Goal: Navigation & Orientation: Understand site structure

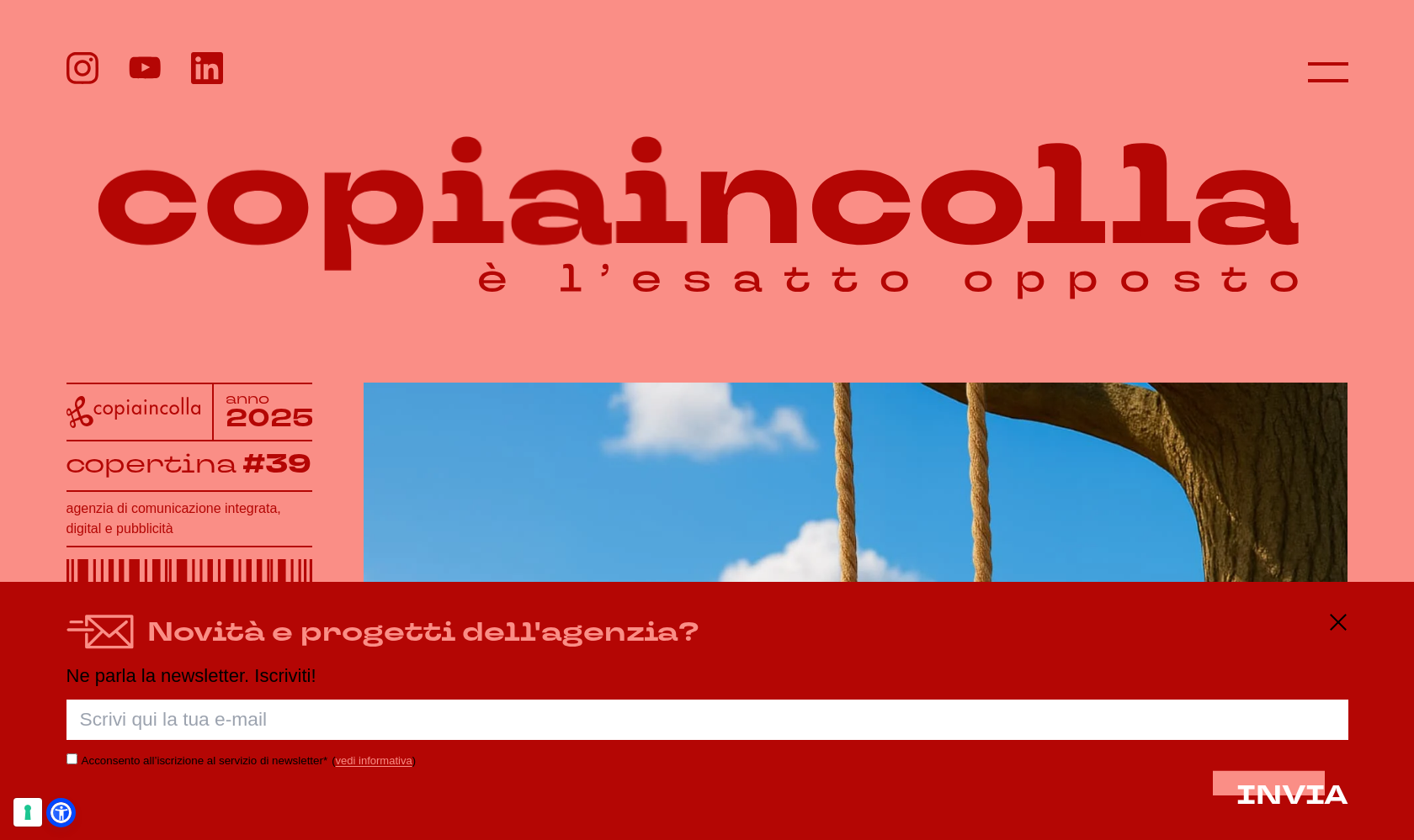
click at [1332, 607] on div "Novità e progetti dell'agenzia? Ne parla la newsletter. Iscriviti! Porca palett…" at bounding box center [707, 712] width 1414 height 259
click at [1333, 628] on icon at bounding box center [1337, 622] width 20 height 20
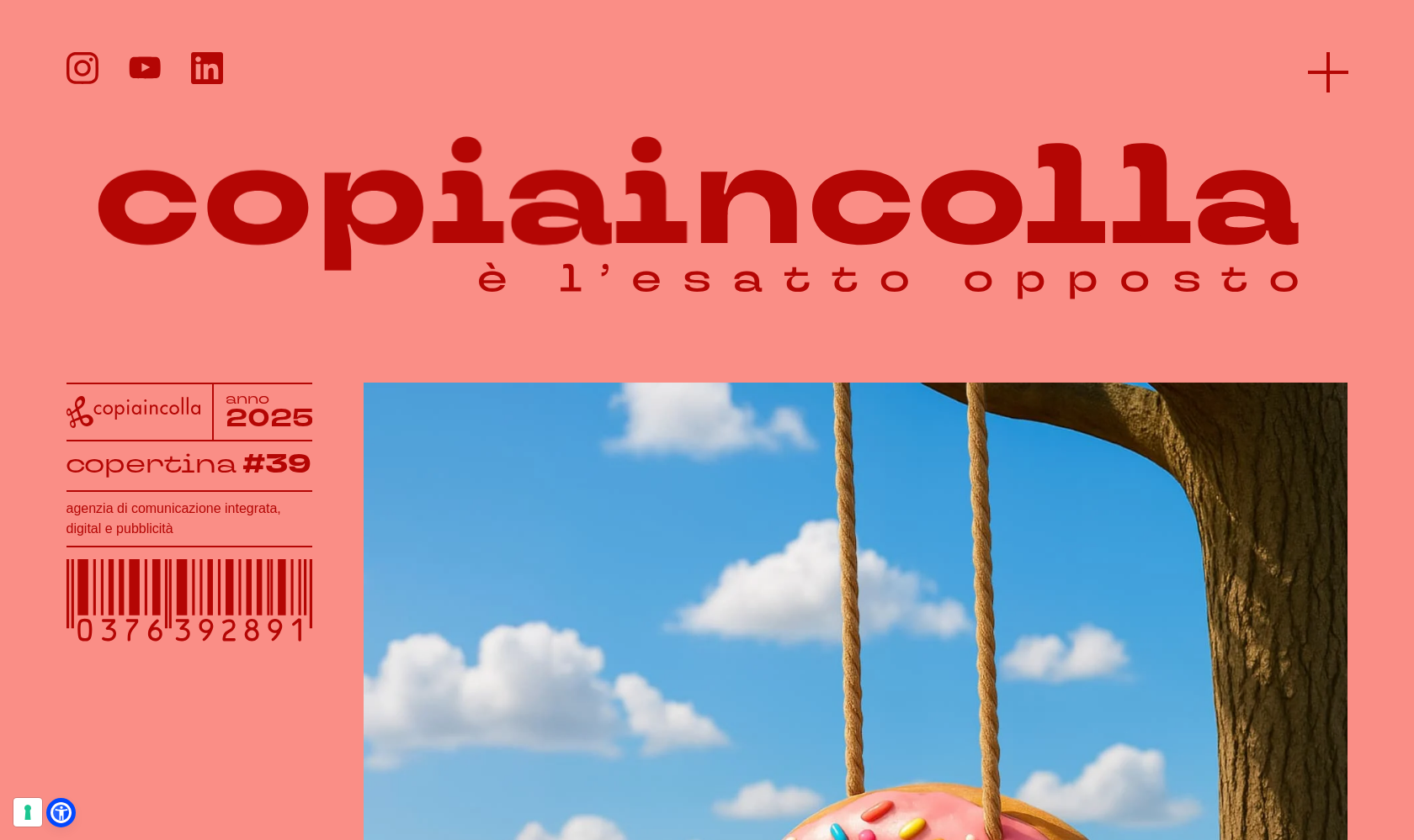
click at [1323, 72] on line at bounding box center [1328, 72] width 41 height 0
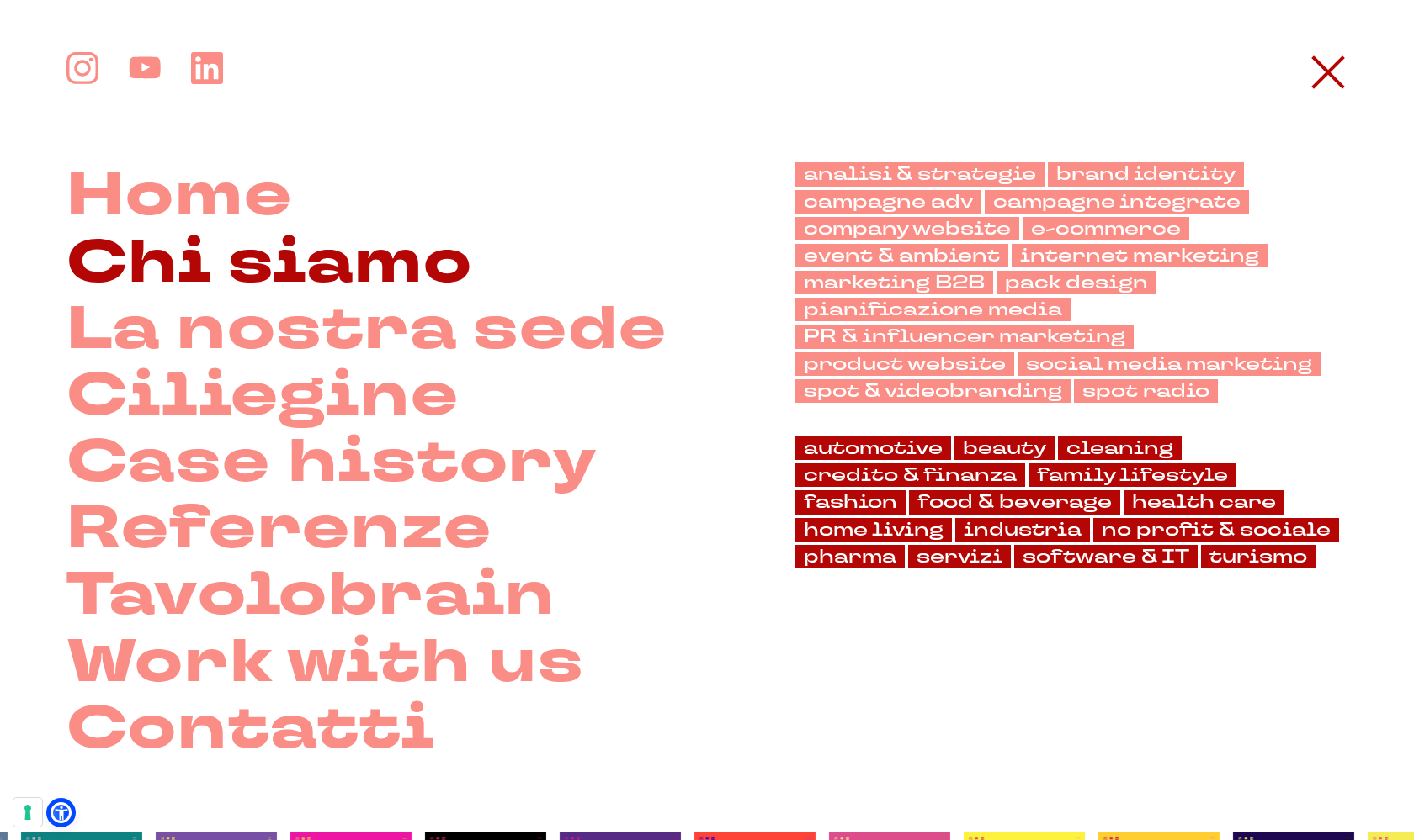
click at [308, 268] on link "Chi siamo" at bounding box center [269, 262] width 407 height 66
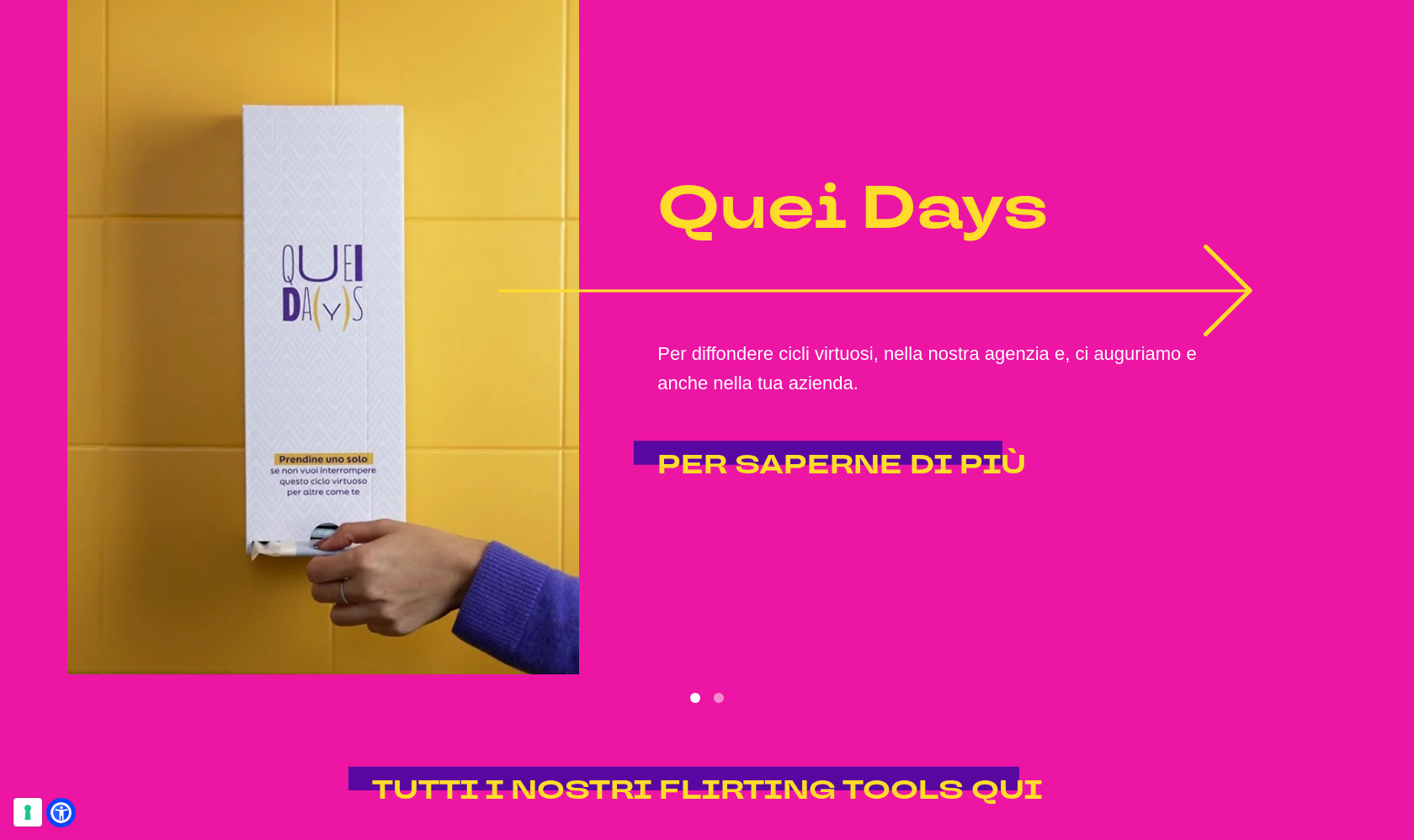
scroll to position [3402, 0]
click at [1174, 291] on icon "1 of 2" at bounding box center [875, 291] width 755 height 0
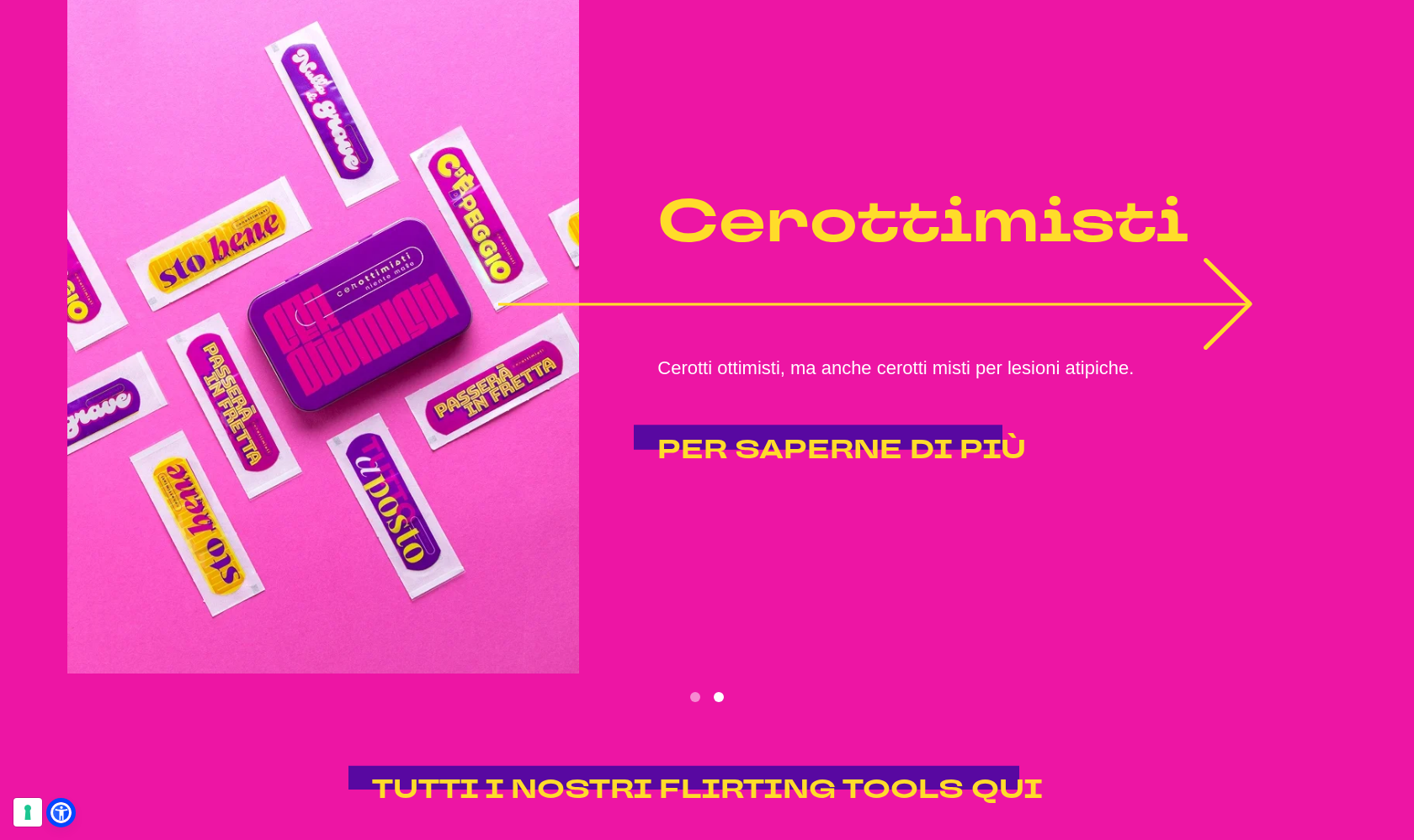
click at [1000, 330] on icon "2 of 2" at bounding box center [876, 304] width 757 height 92
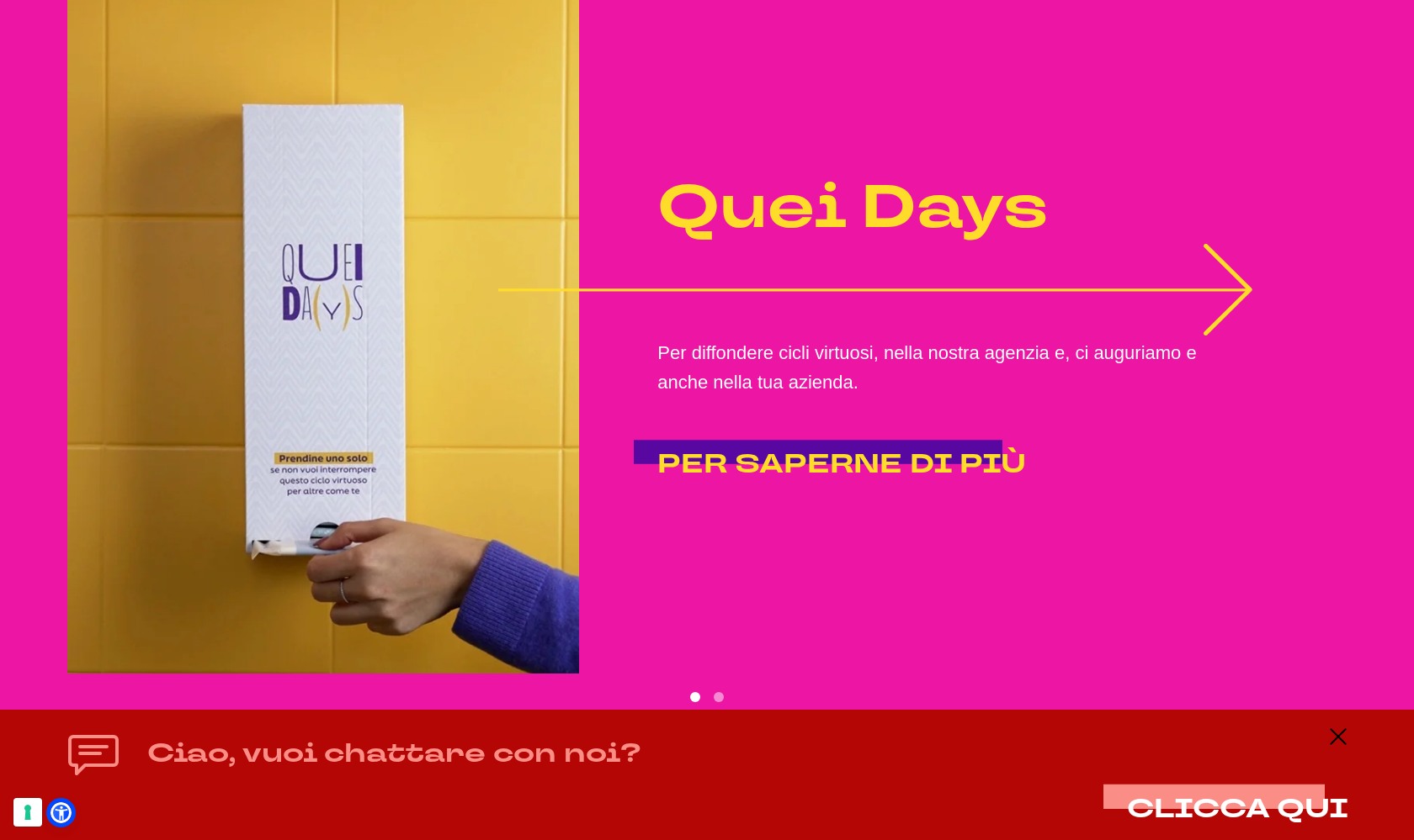
click at [1081, 306] on icon "1 of 2" at bounding box center [876, 290] width 757 height 92
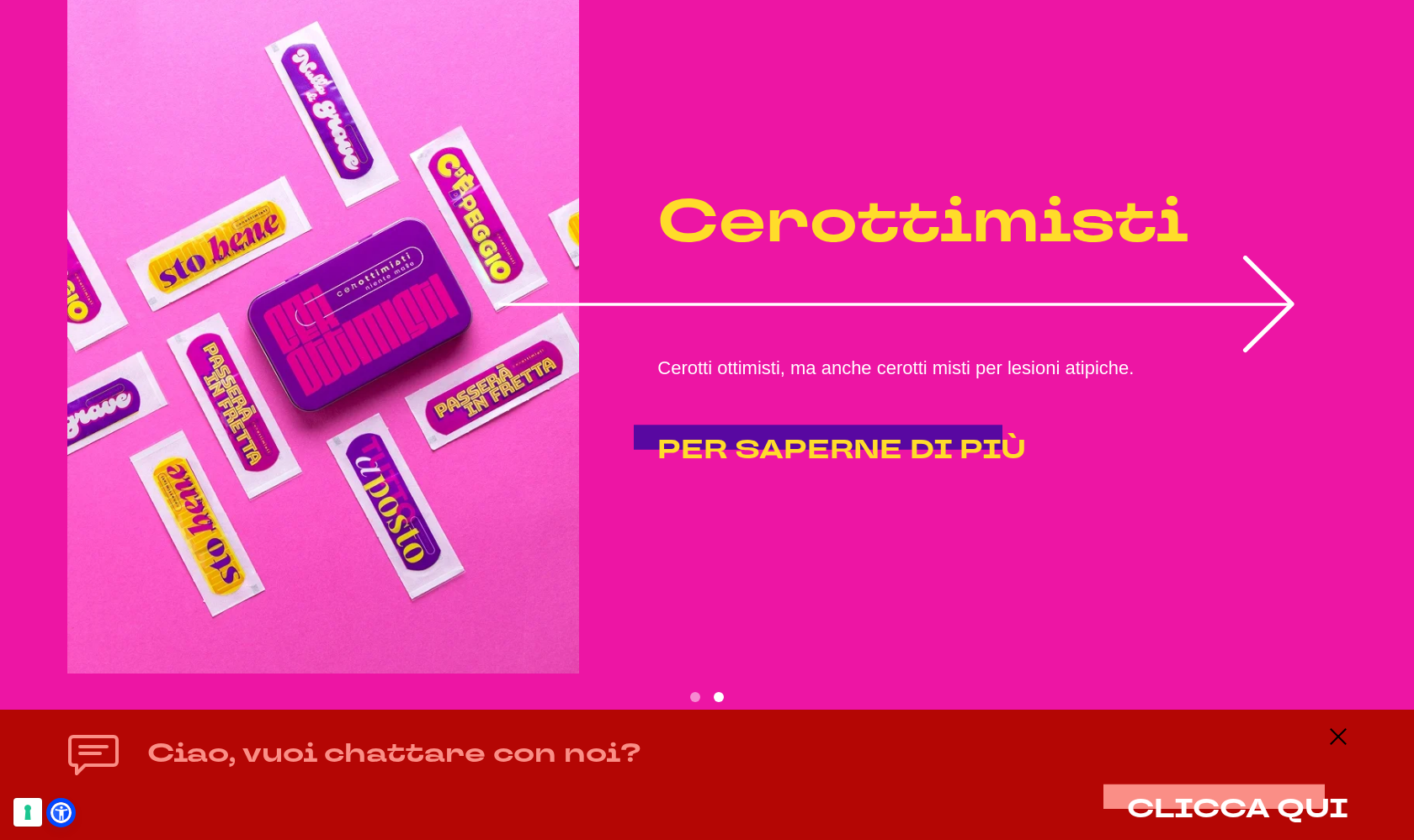
click at [1350, 734] on div "Ciao, vuoi chattare con noi? CLICCA QUI" at bounding box center [707, 775] width 1414 height 130
click at [1343, 739] on icon at bounding box center [1337, 737] width 20 height 20
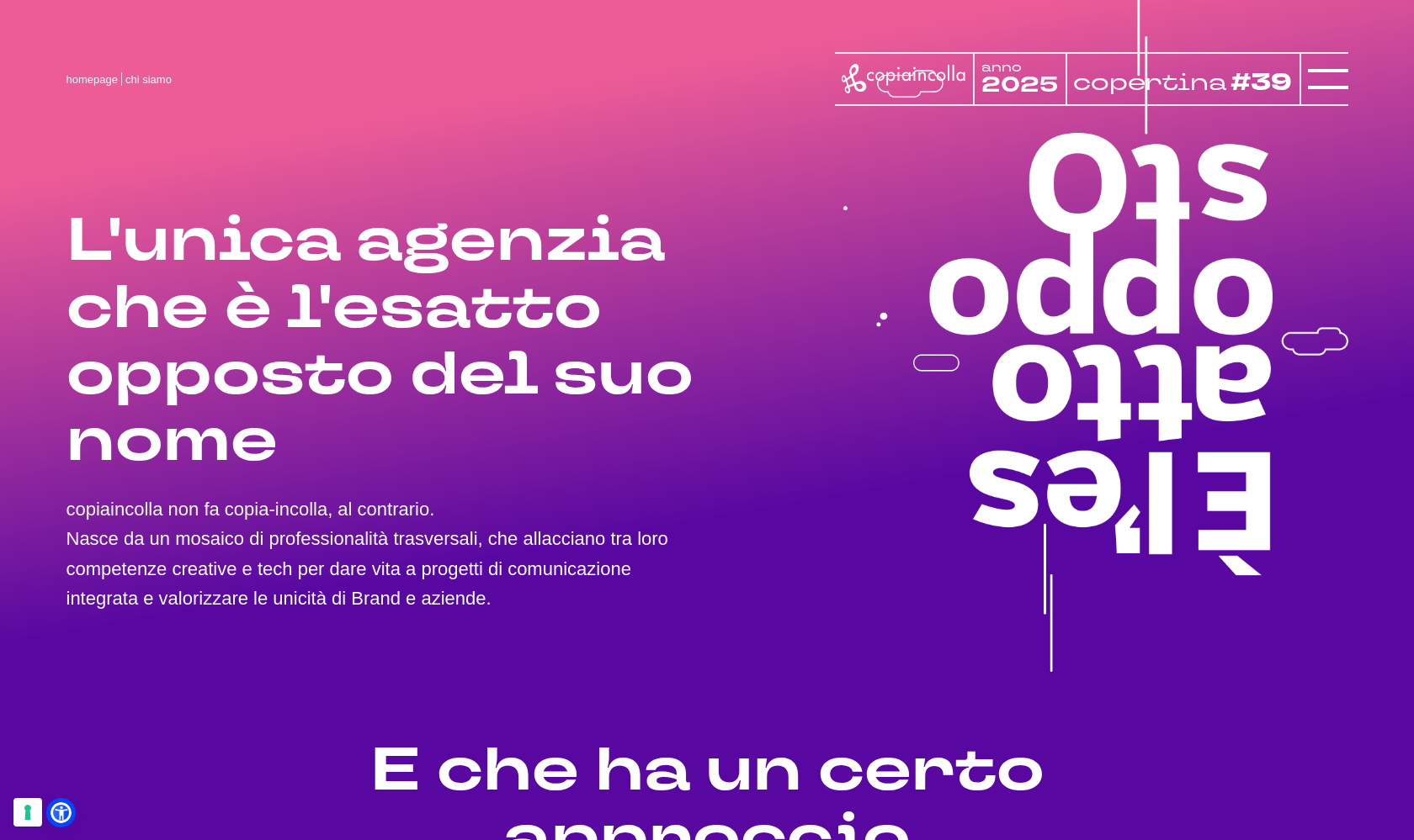
scroll to position [0, 0]
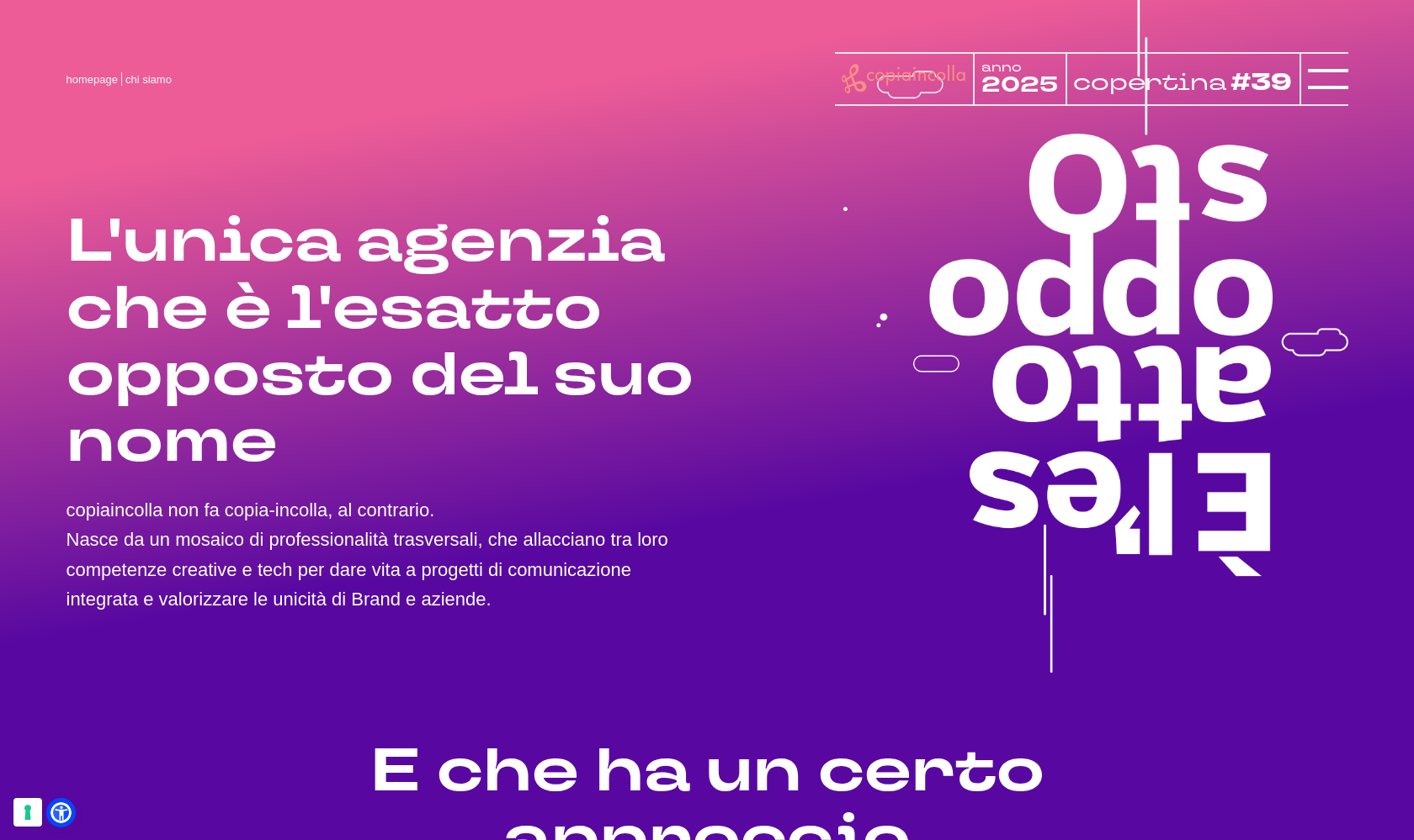
click at [881, 80] on icon at bounding box center [902, 79] width 124 height 29
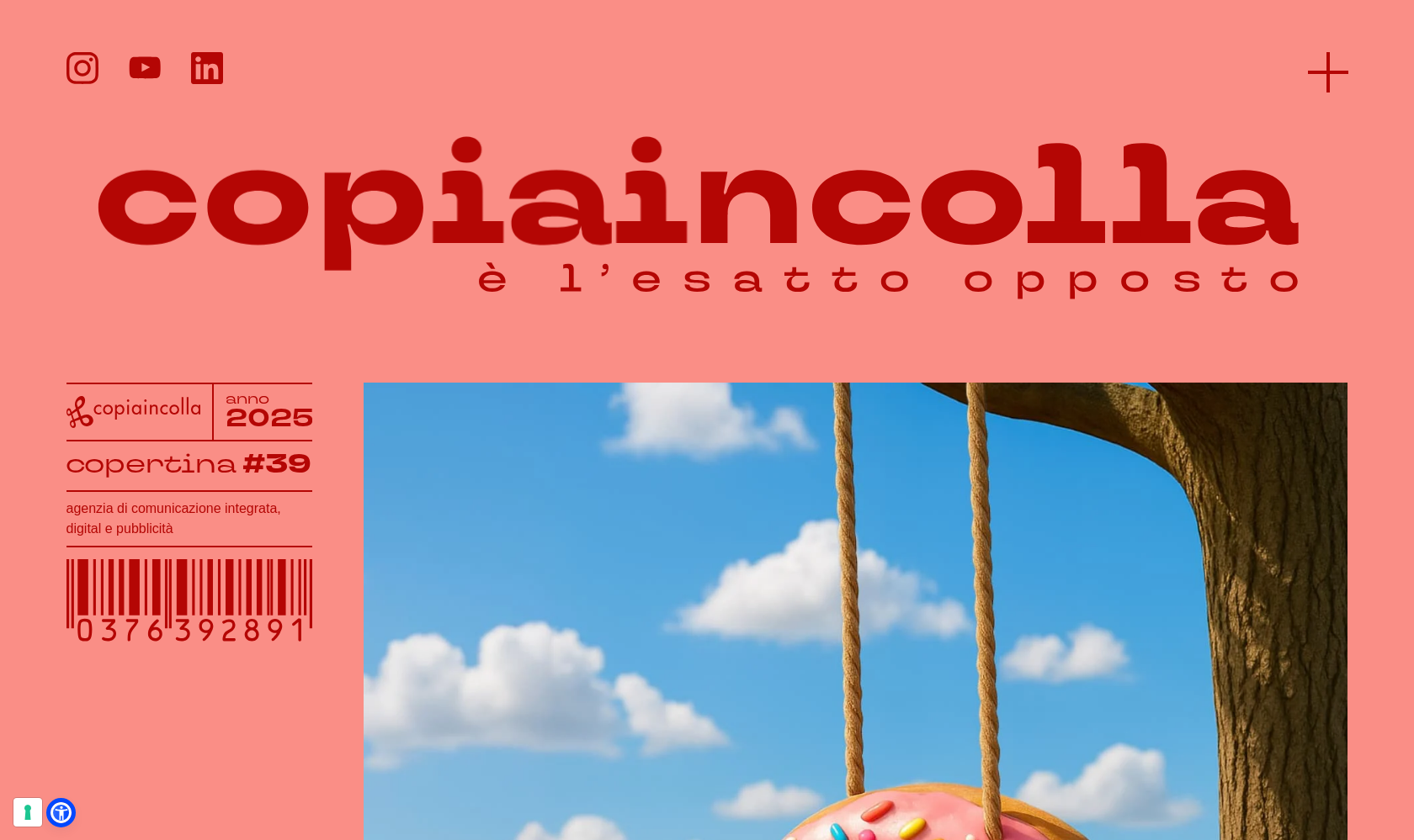
click at [1333, 72] on line at bounding box center [1328, 72] width 41 height 0
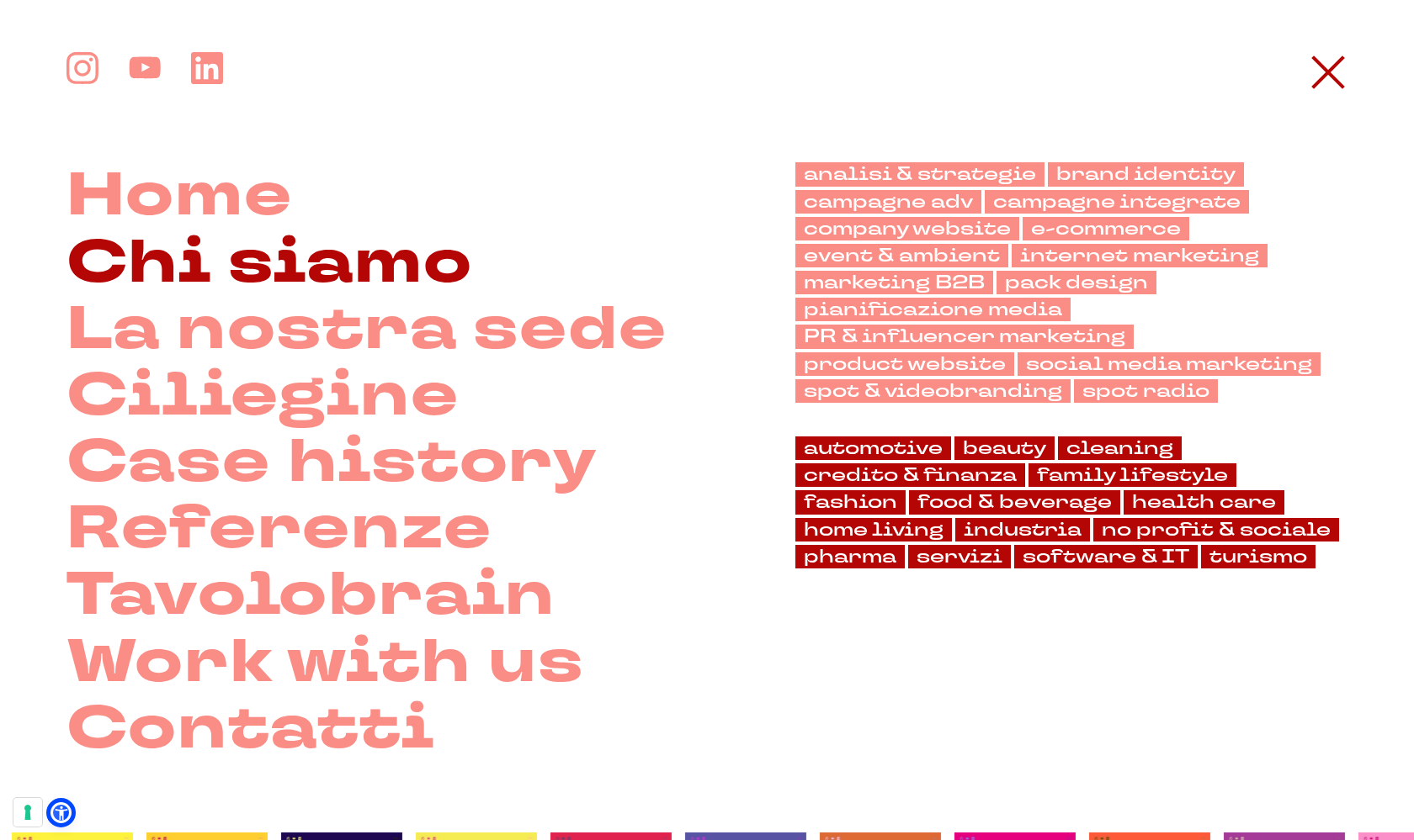
click at [366, 265] on link "Chi siamo" at bounding box center [269, 262] width 407 height 66
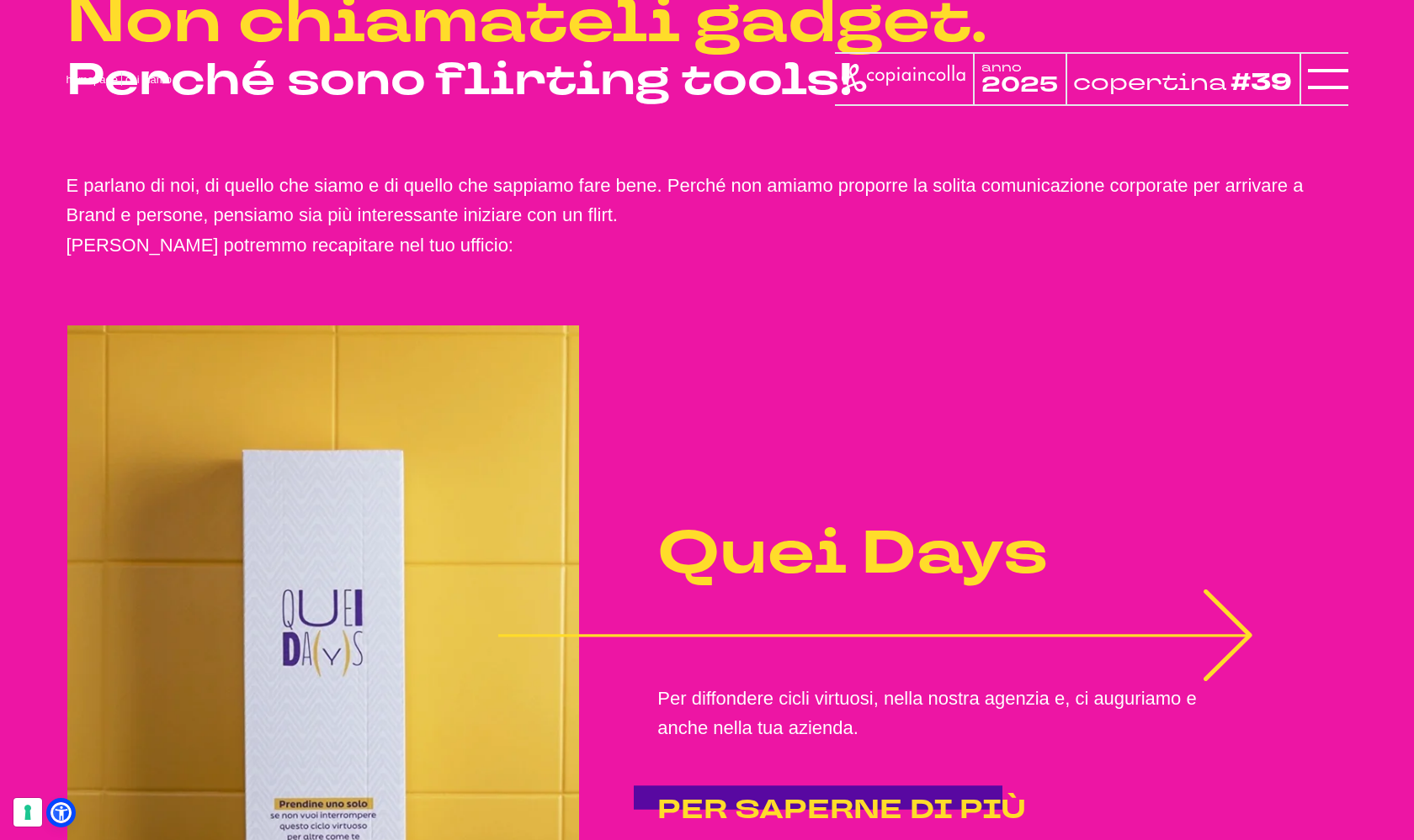
scroll to position [3056, 0]
click at [1114, 648] on icon "1 of 2" at bounding box center [876, 636] width 757 height 92
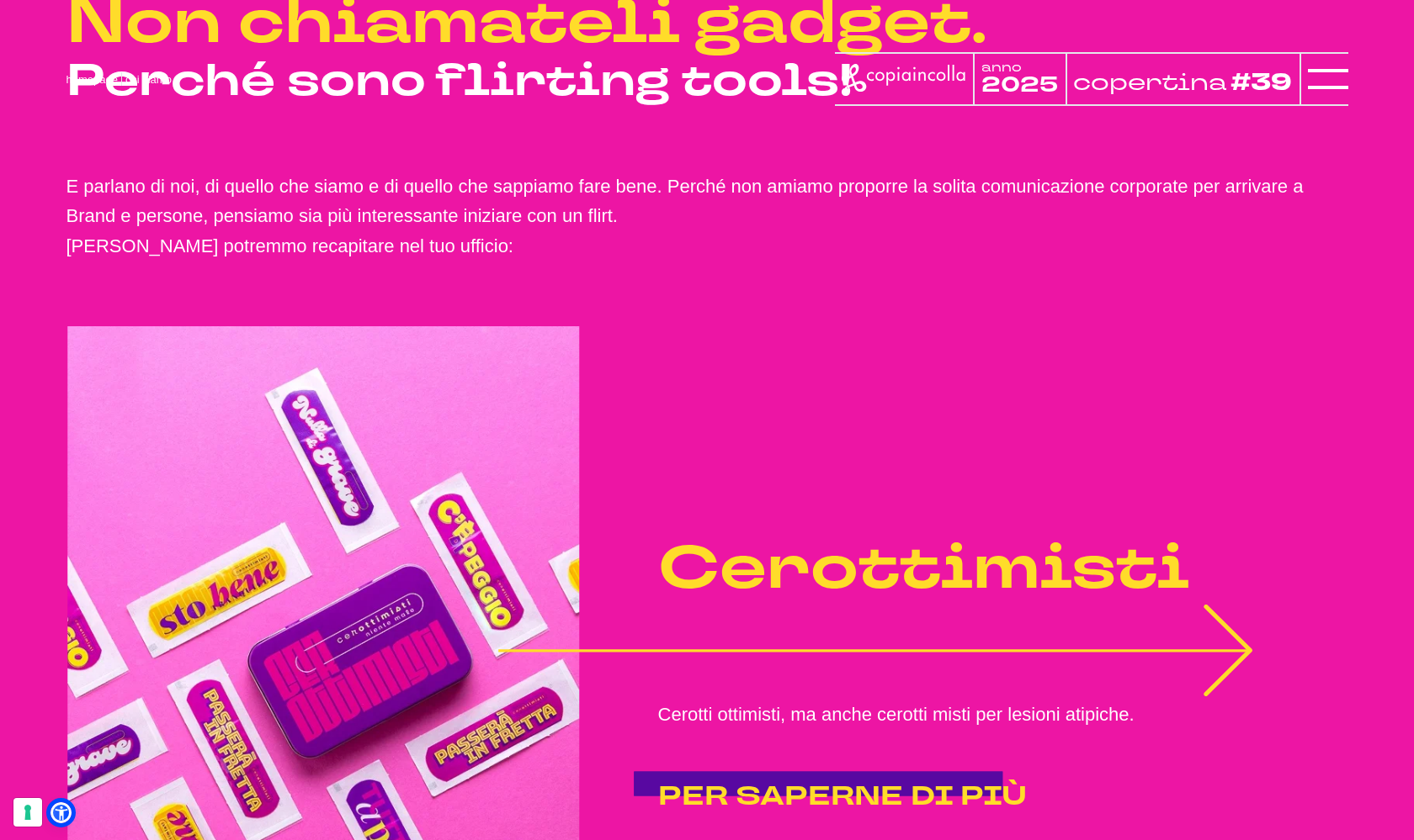
click at [1078, 667] on icon "2 of 2" at bounding box center [876, 650] width 757 height 92
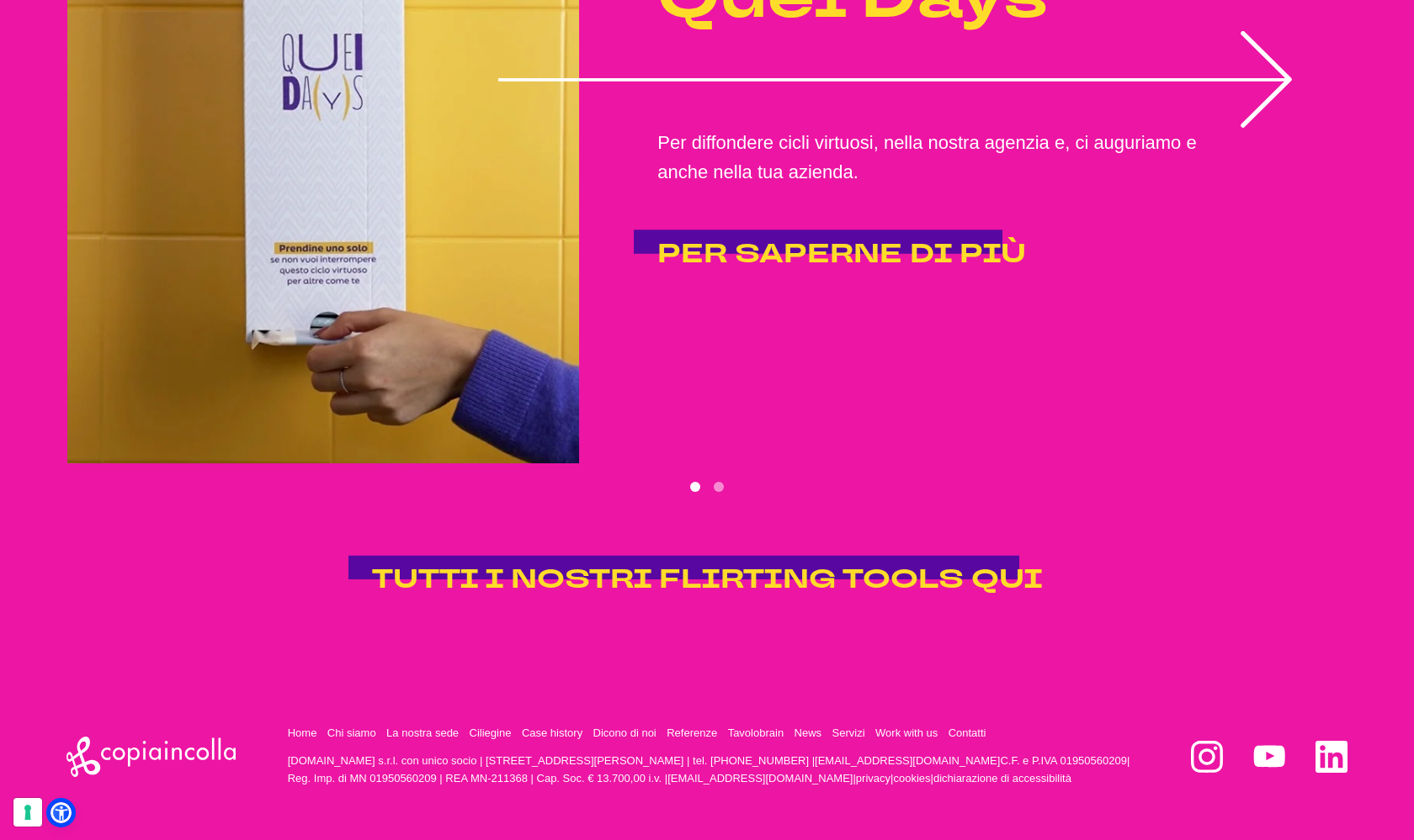
scroll to position [3659, 0]
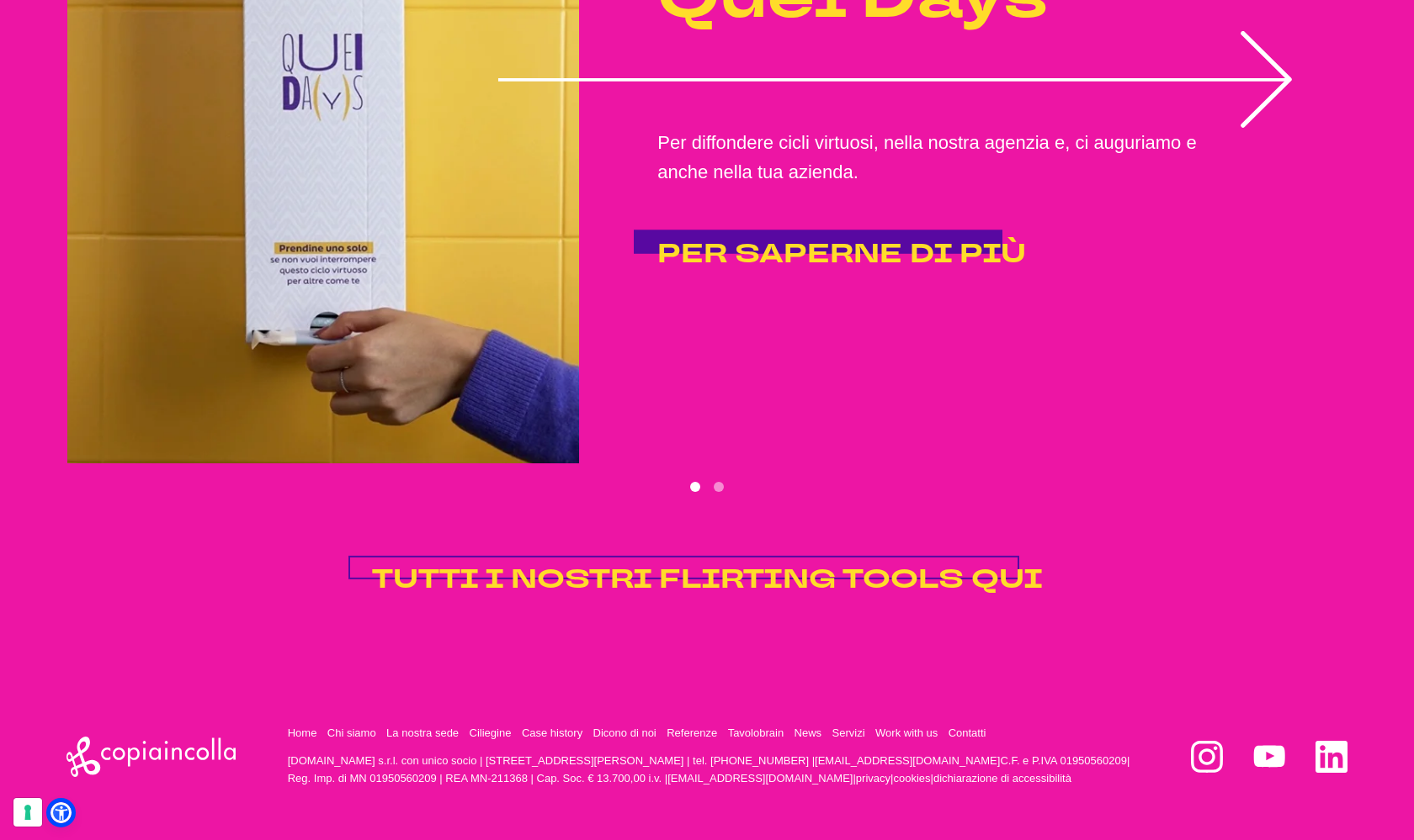
click at [759, 561] on span "TUTTI I NOSTRI FLIRTING TOOLS QUI" at bounding box center [707, 578] width 671 height 36
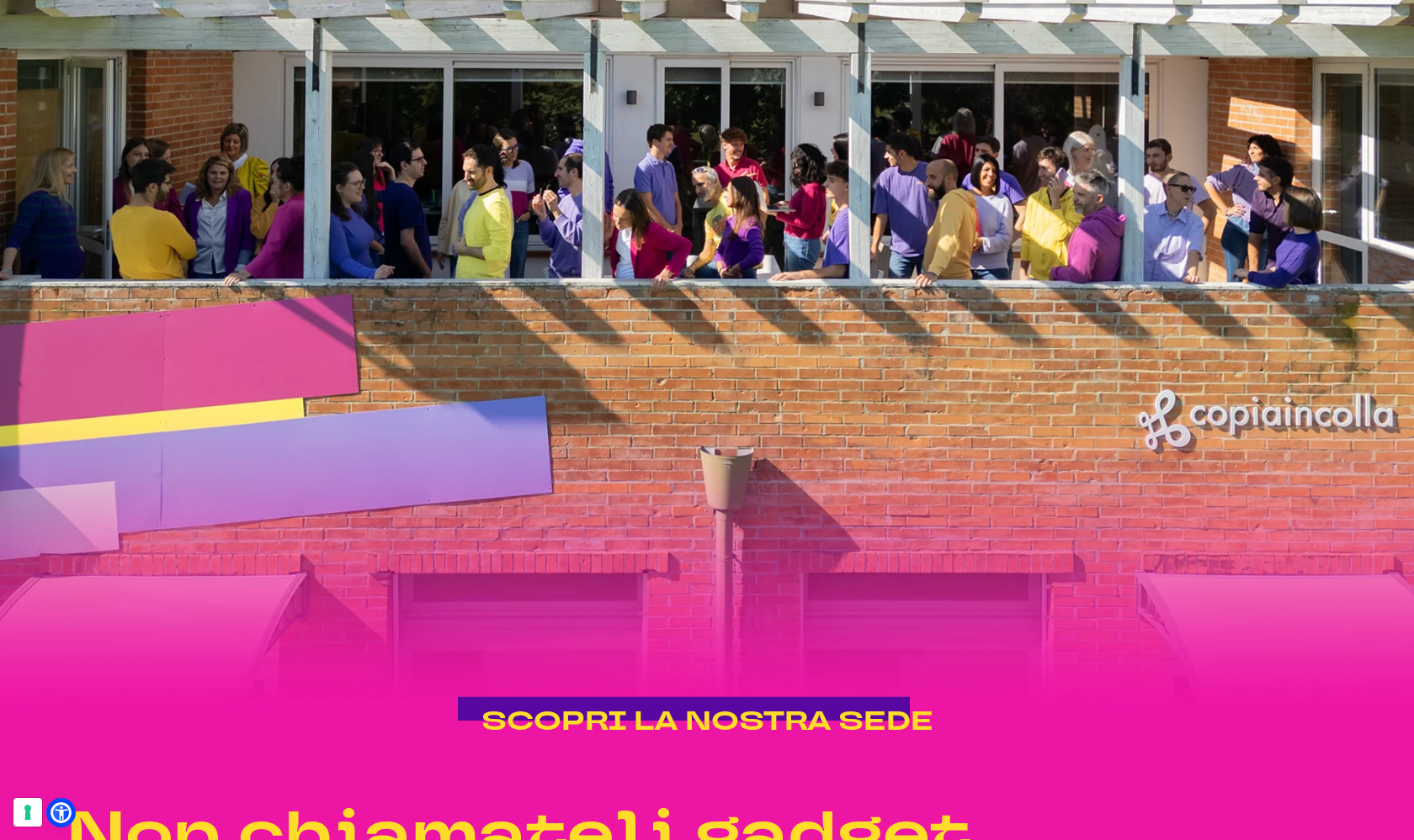
scroll to position [2245, 0]
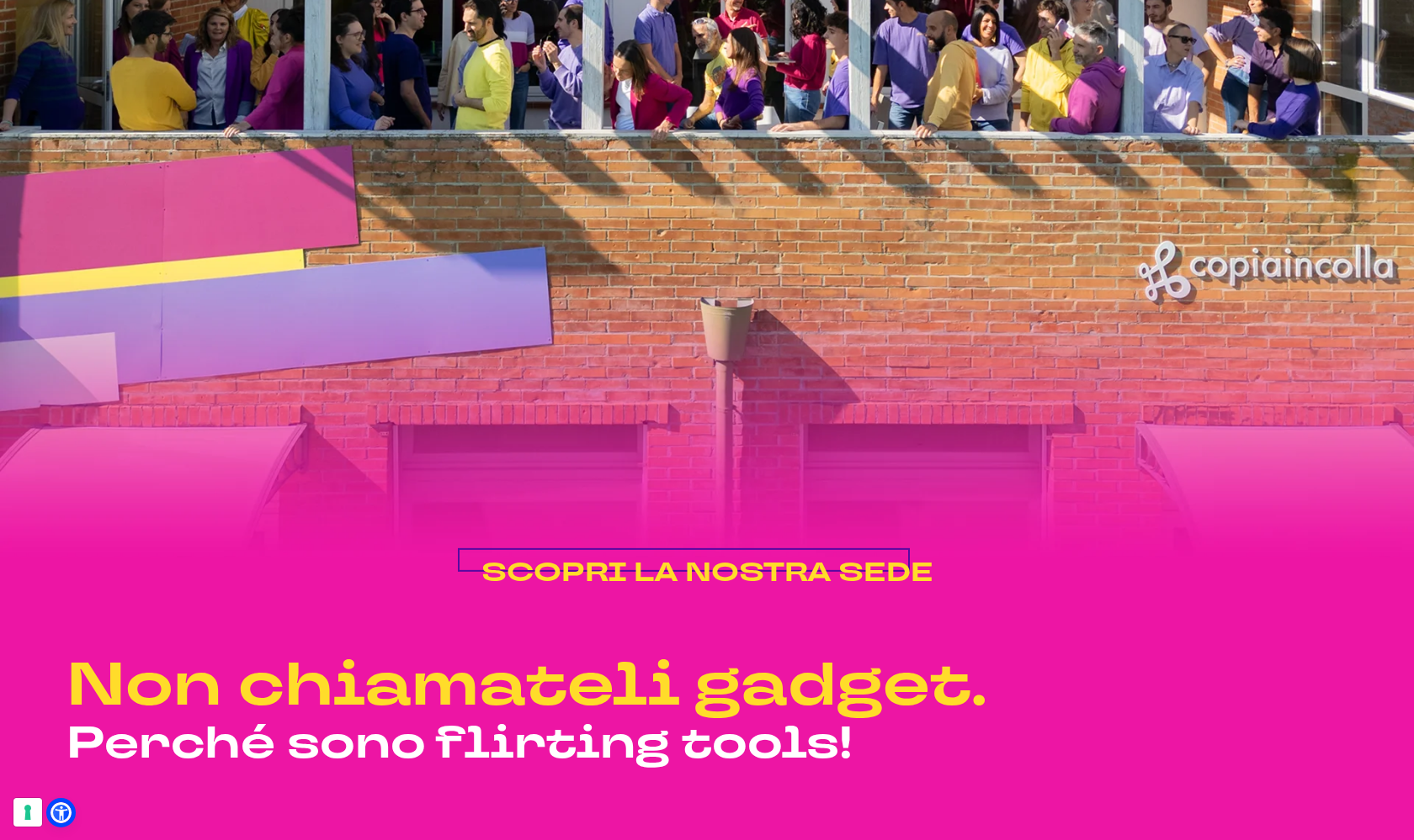
click at [650, 590] on span "SCOPRI LA NOSTRA SEDE" at bounding box center [707, 572] width 452 height 36
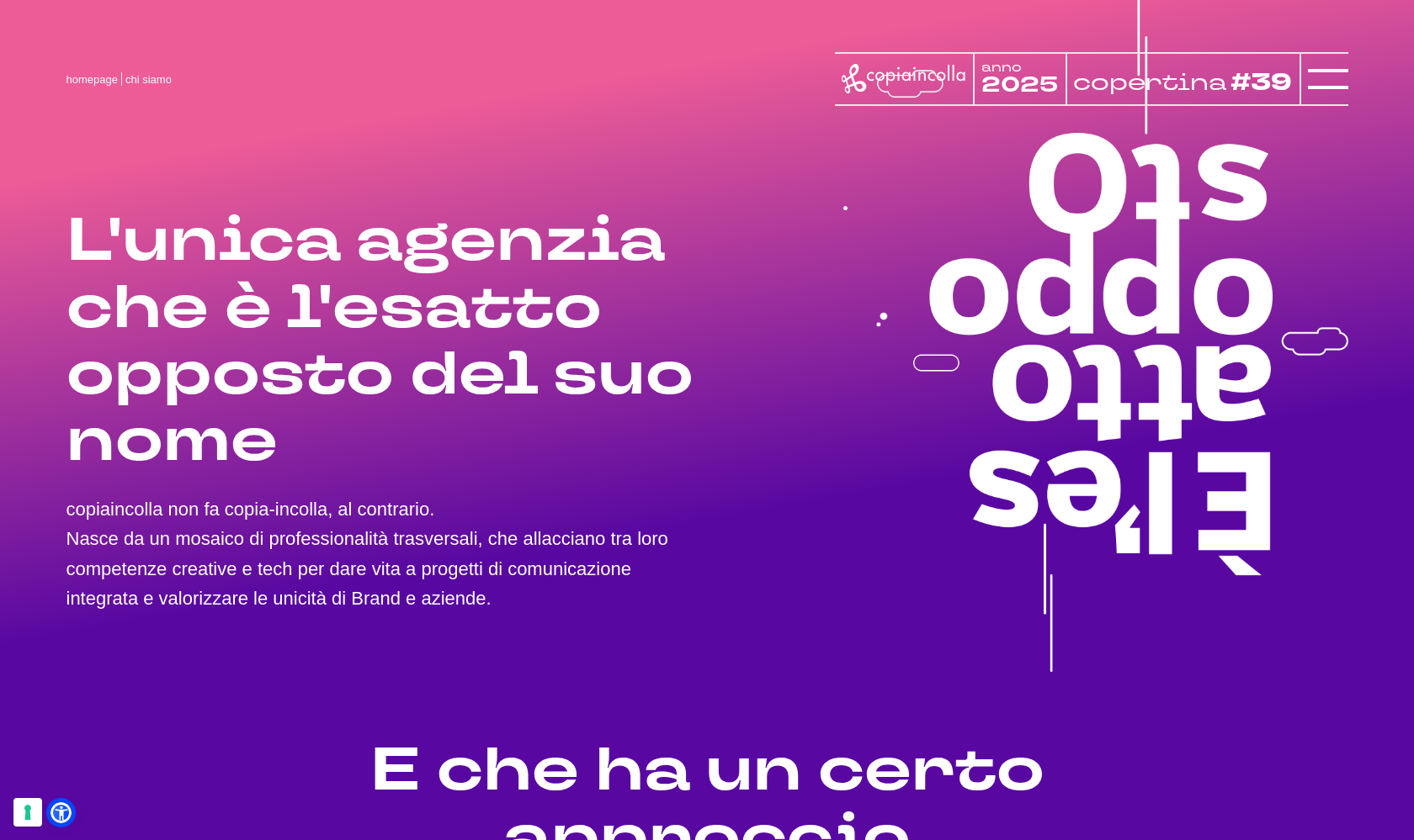
scroll to position [0, 0]
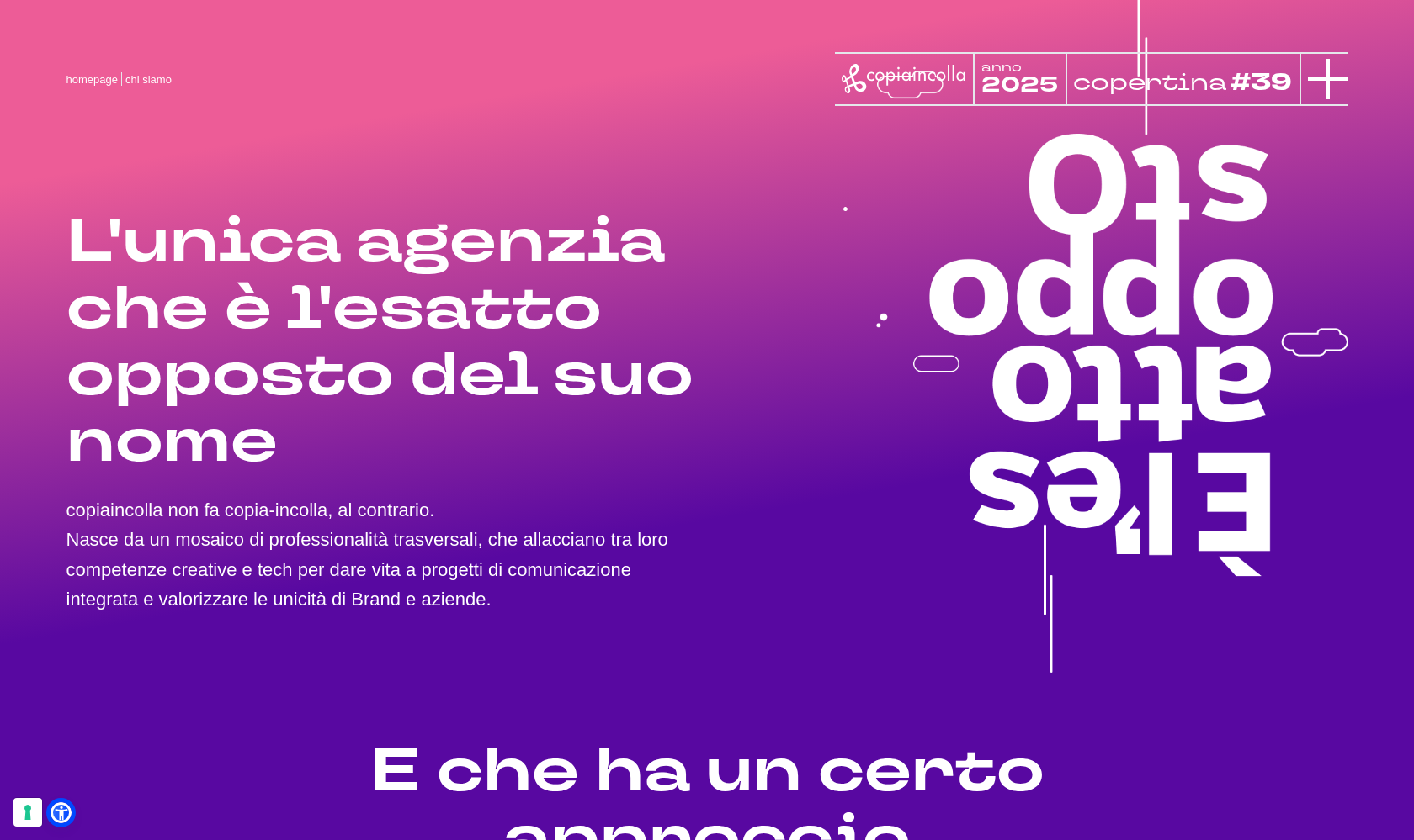
click at [1332, 80] on icon at bounding box center [1328, 80] width 41 height 41
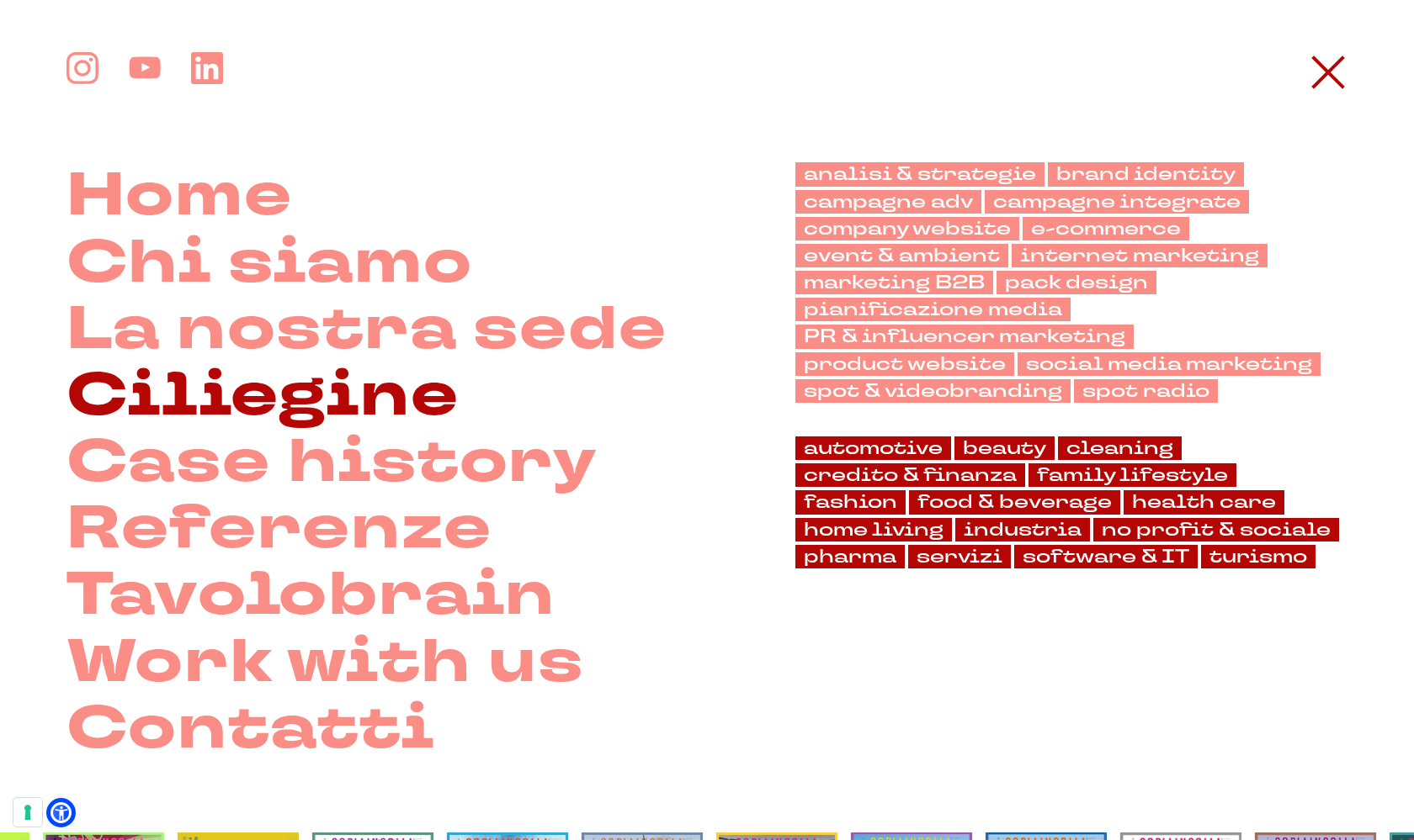
click at [389, 397] on link "Ciliegine" at bounding box center [263, 396] width 393 height 66
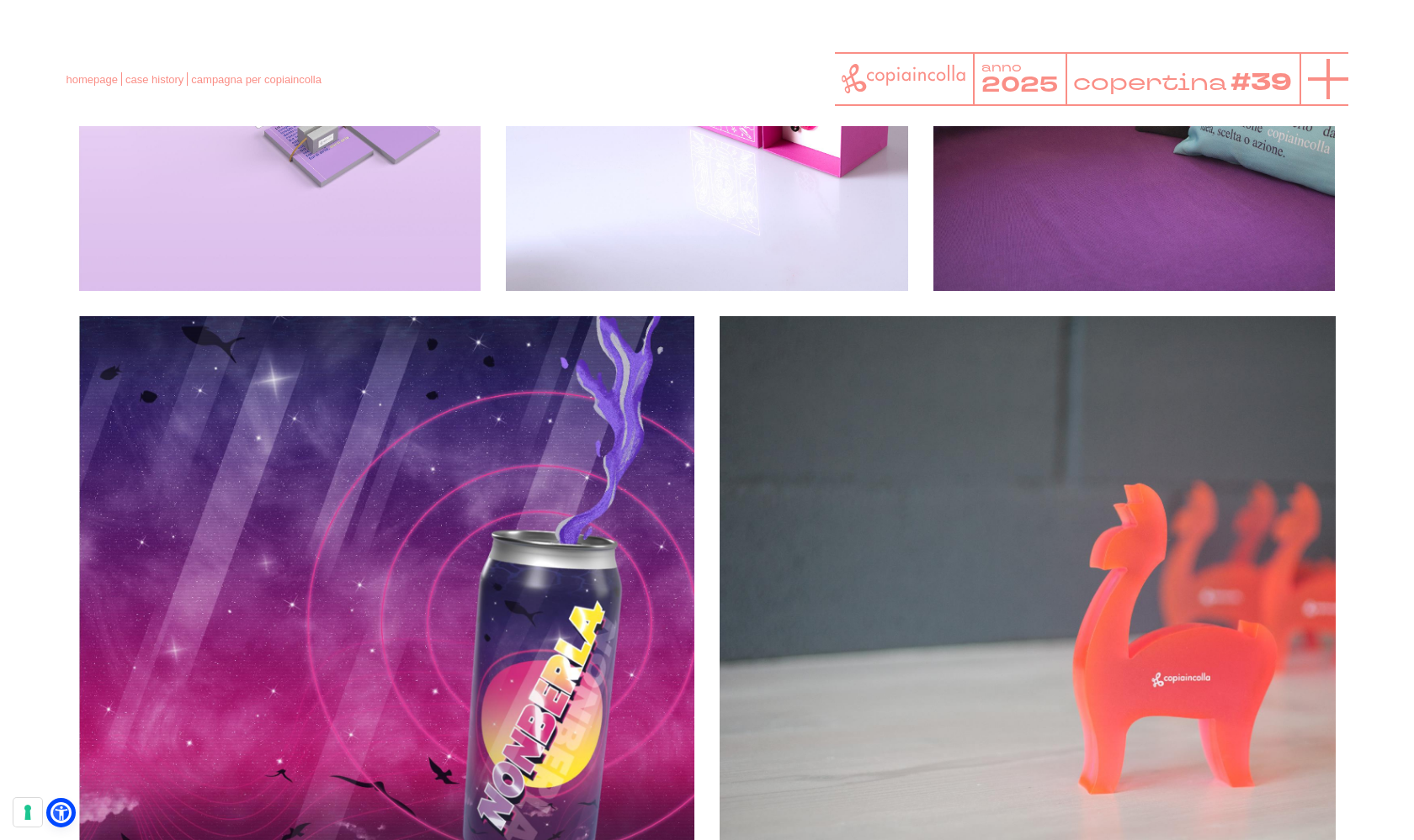
scroll to position [506, 0]
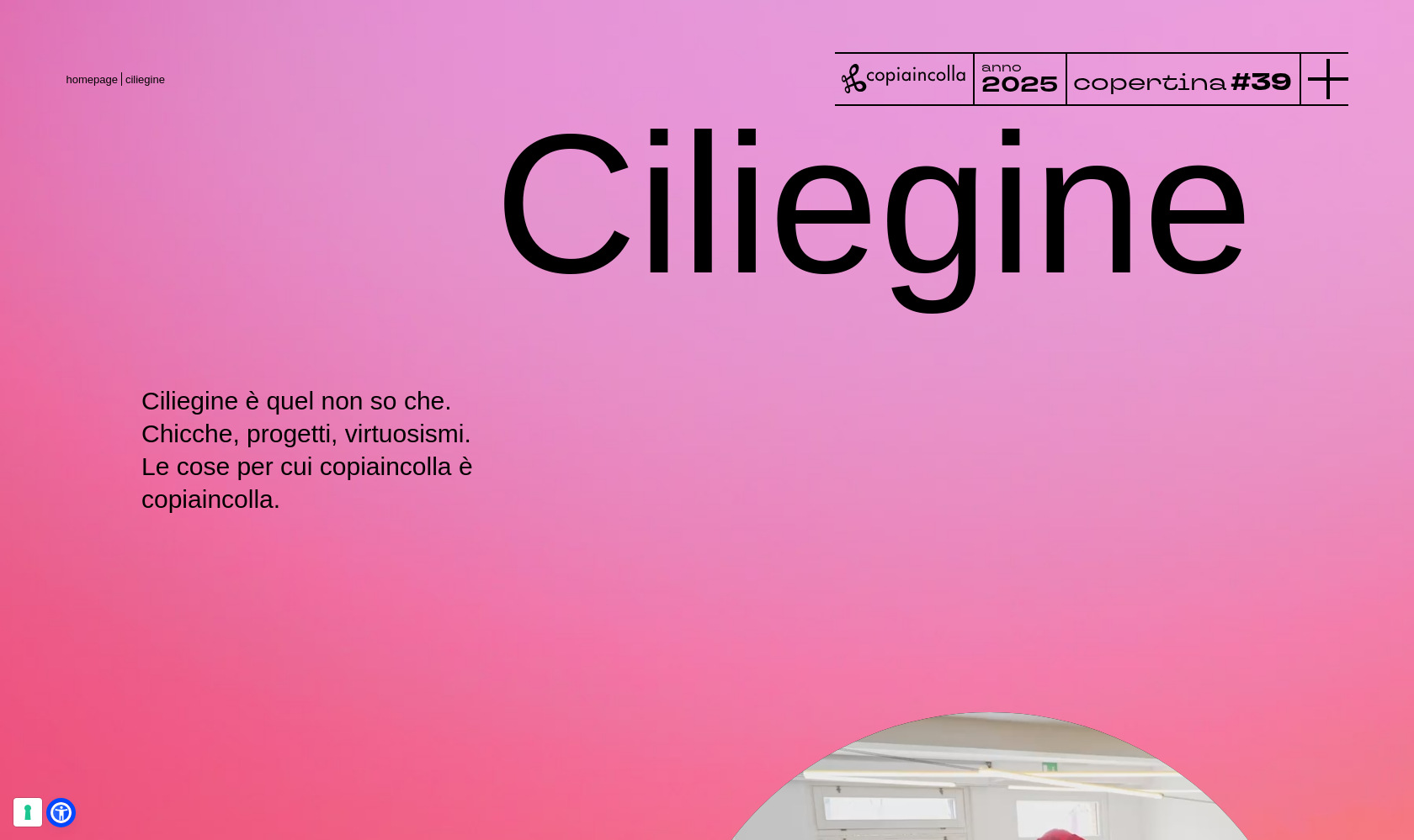
scroll to position [1, 0]
click at [1334, 69] on icon at bounding box center [1328, 80] width 41 height 41
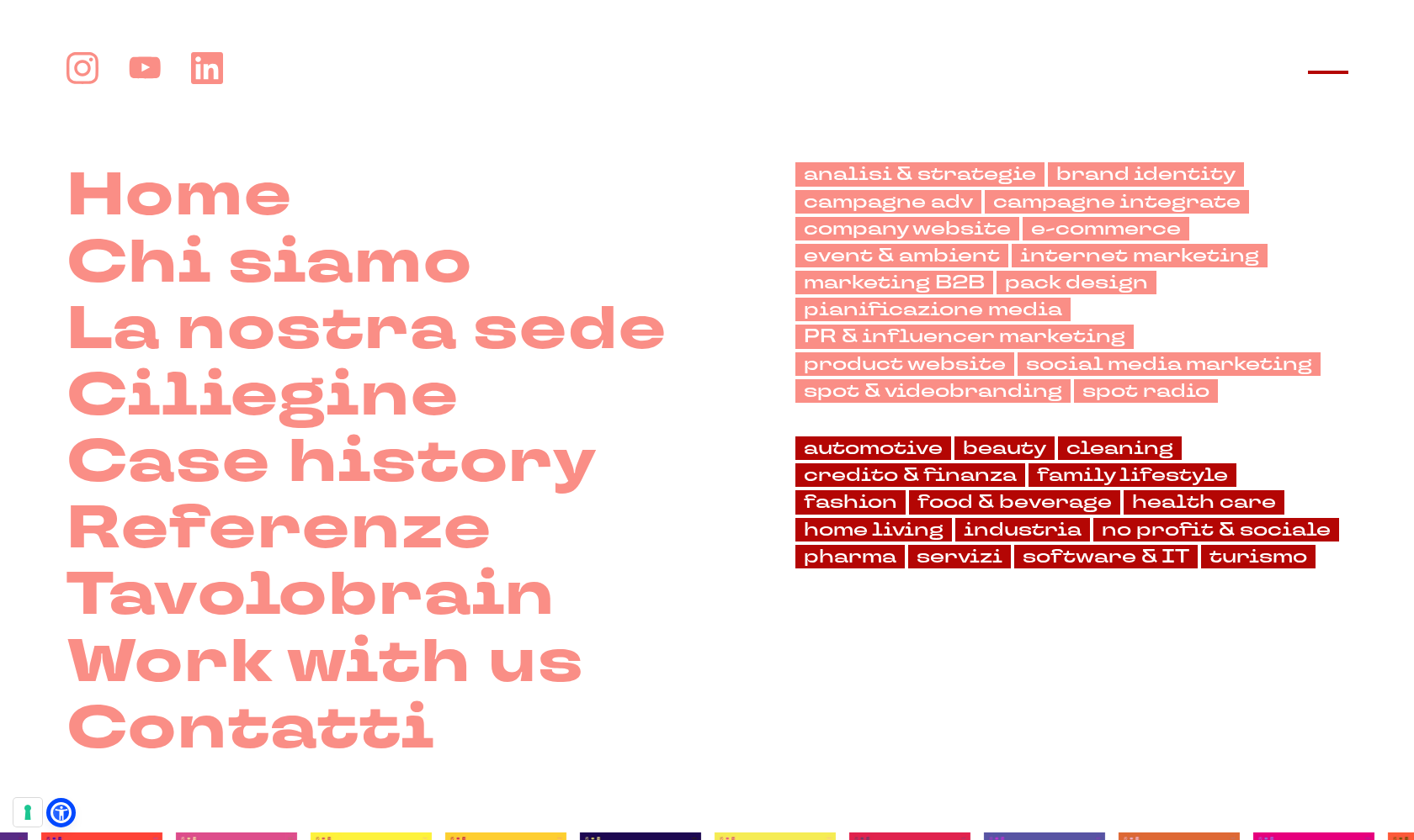
click at [1328, 57] on icon at bounding box center [1328, 73] width 41 height 41
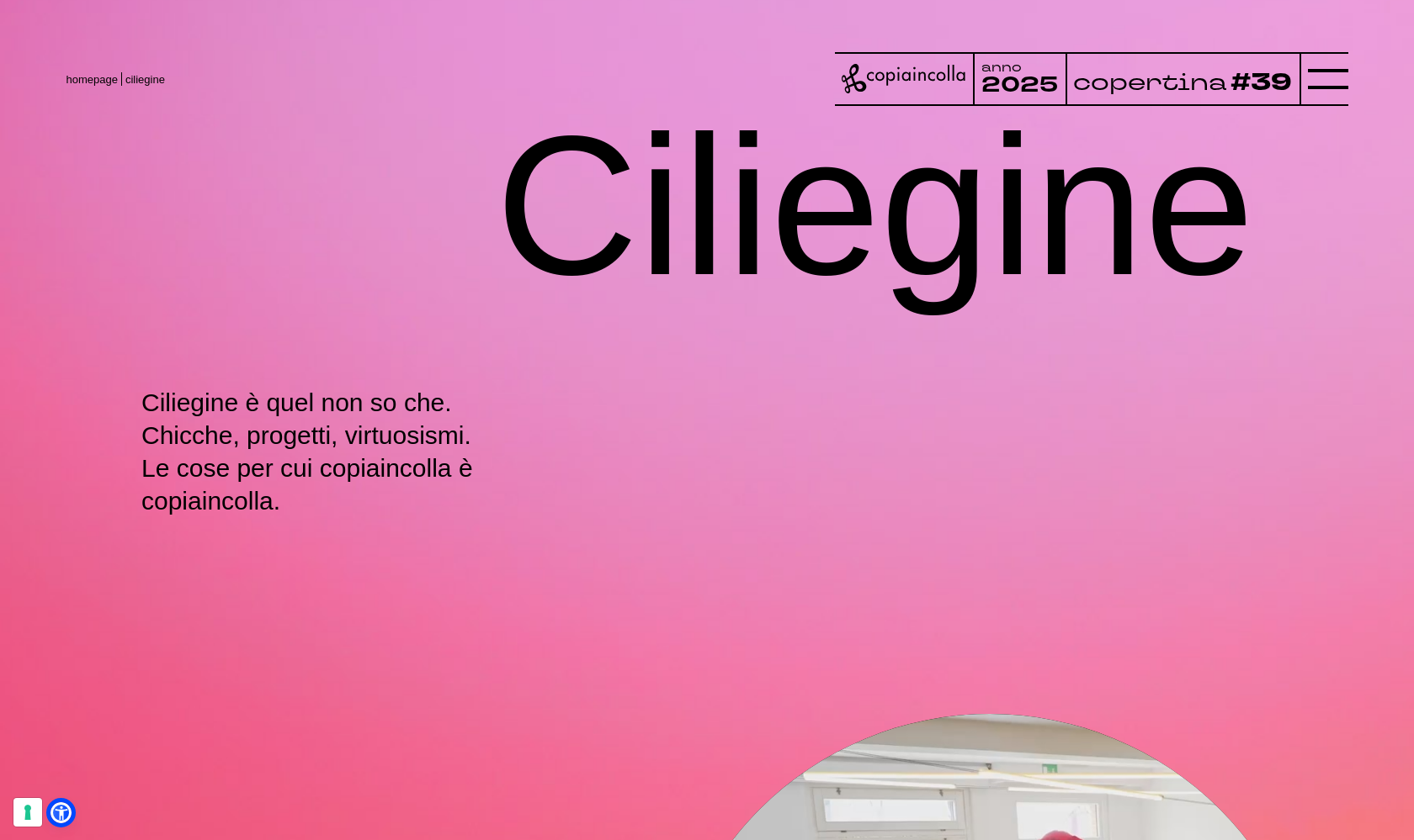
click at [1342, 52] on div at bounding box center [1324, 79] width 49 height 53
click at [1330, 74] on icon at bounding box center [1328, 80] width 41 height 41
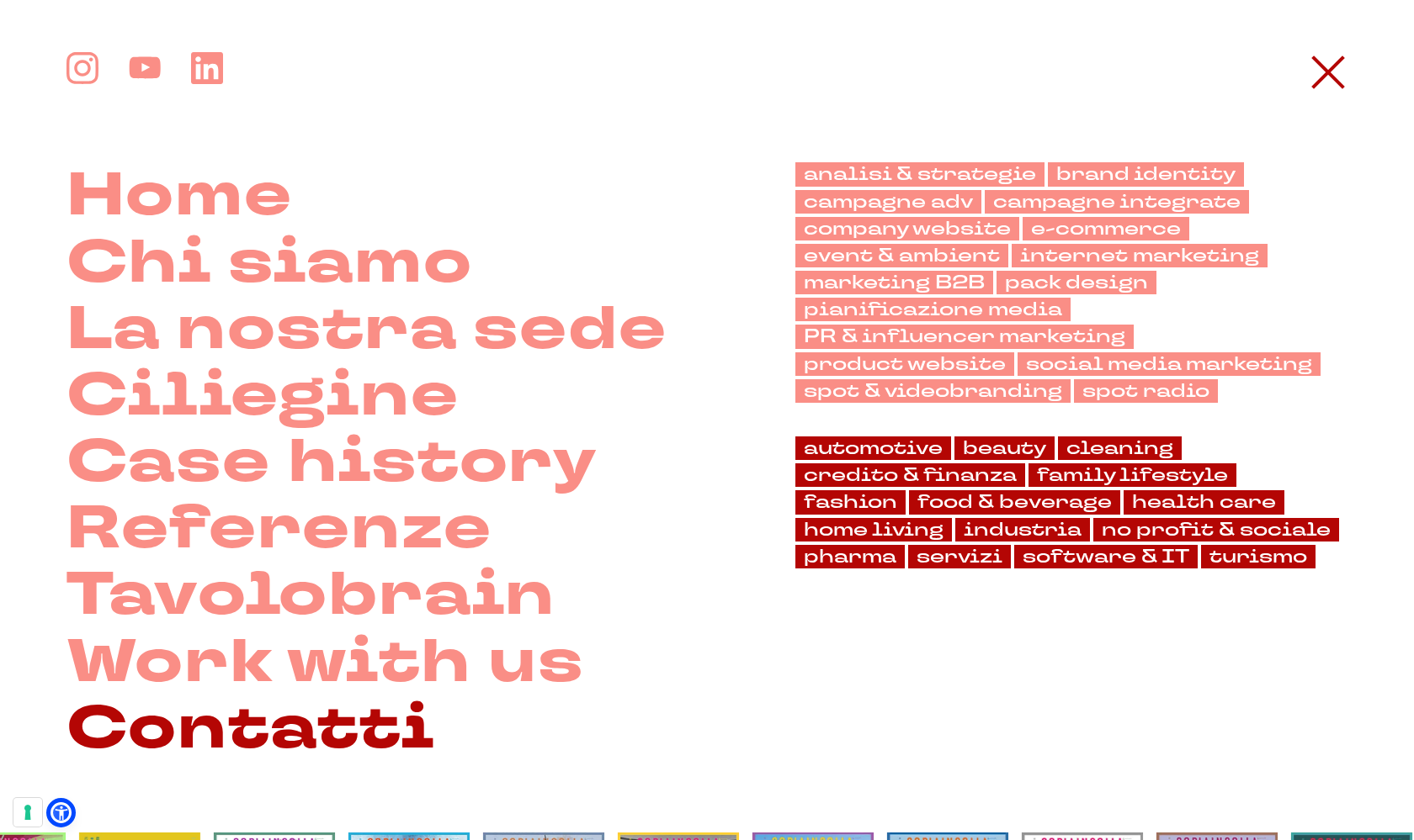
click at [347, 729] on link "Contatti" at bounding box center [250, 729] width 369 height 66
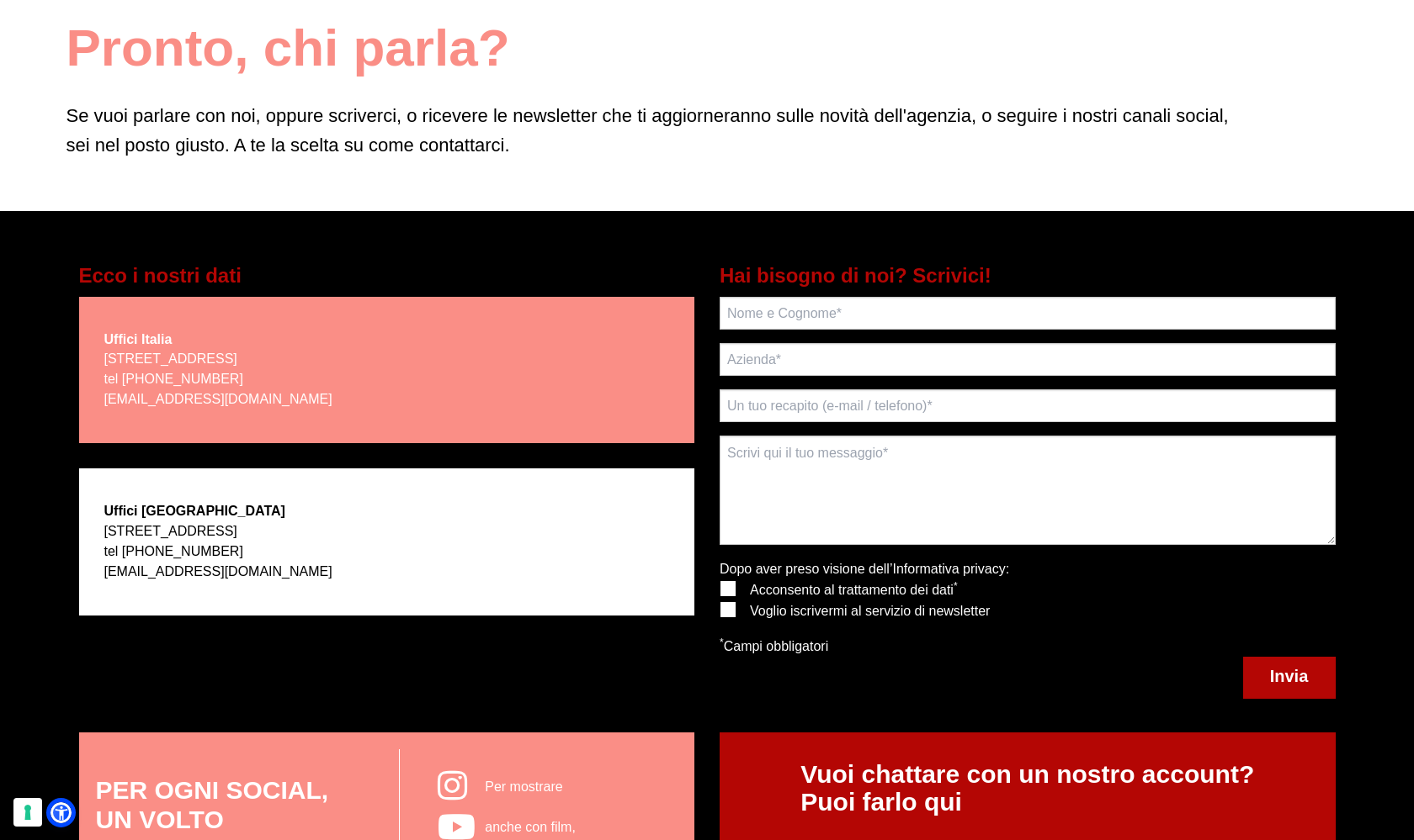
scroll to position [188, 0]
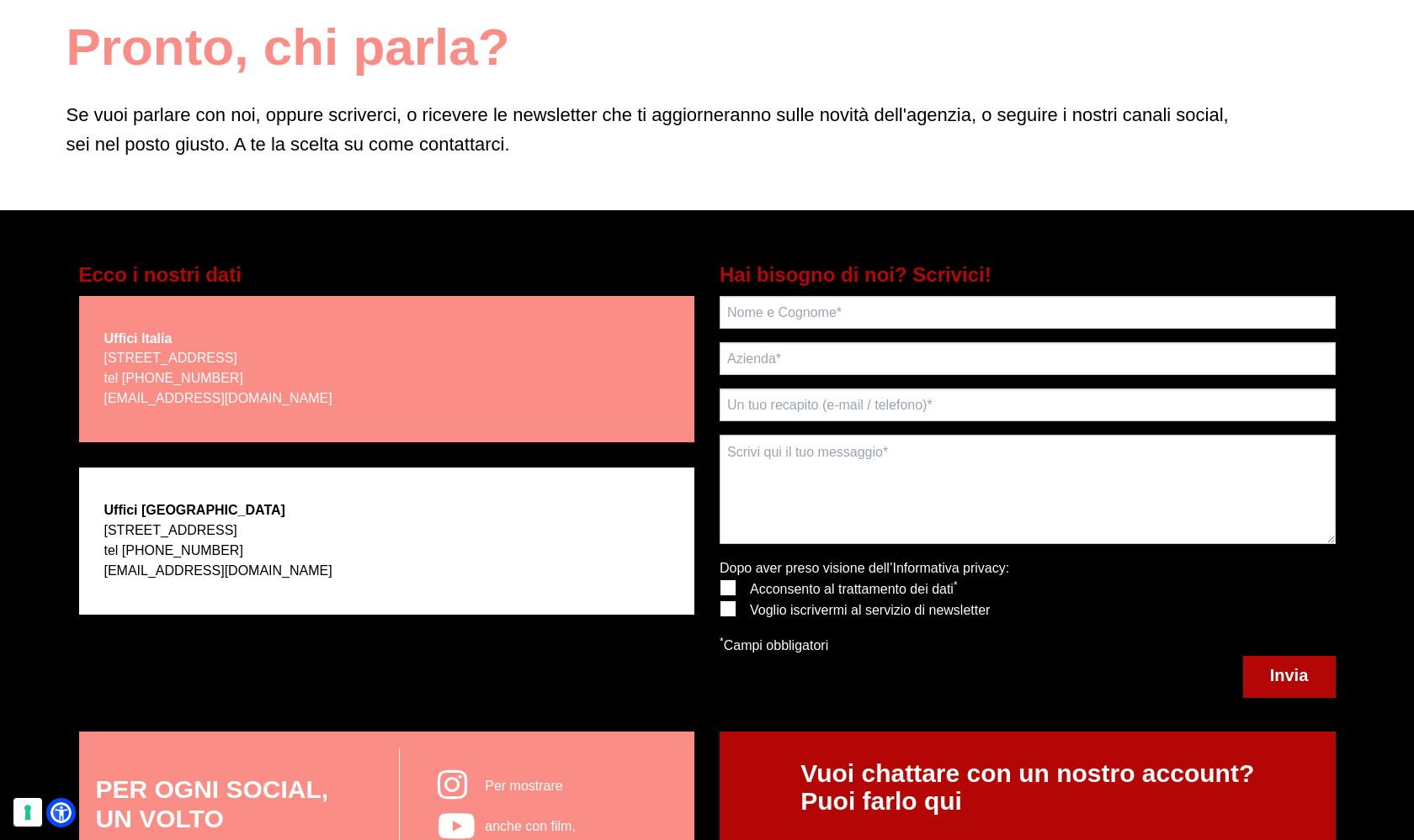
drag, startPoint x: 104, startPoint y: 582, endPoint x: 224, endPoint y: 578, distance: 120.1
click at [224, 578] on p "7083 Hollywood Blvd- Los Angeles, CA 90028 tel +1 310 3101797 writeto@copiainco…" at bounding box center [218, 551] width 228 height 60
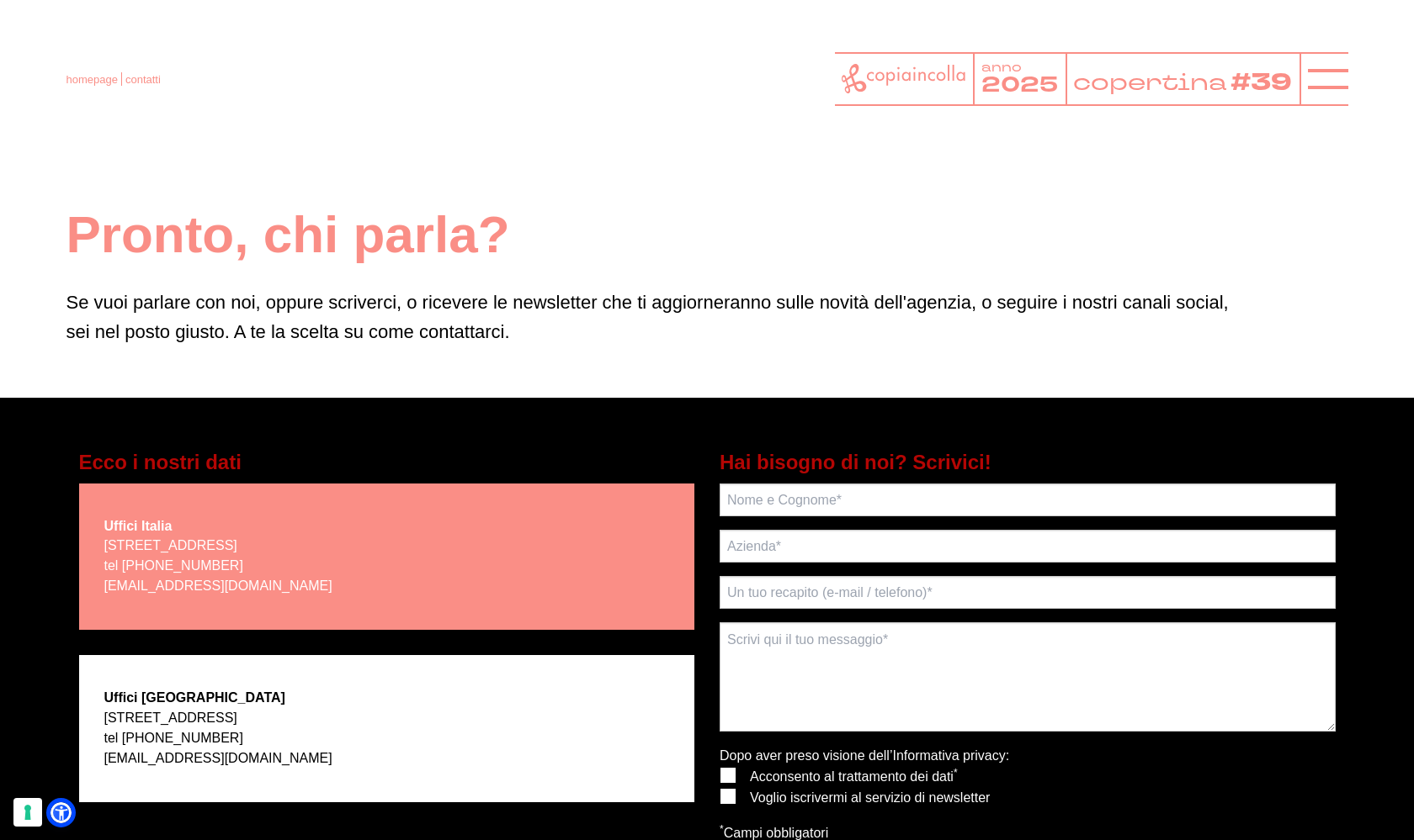
scroll to position [0, 0]
click at [1331, 83] on icon at bounding box center [1328, 80] width 41 height 41
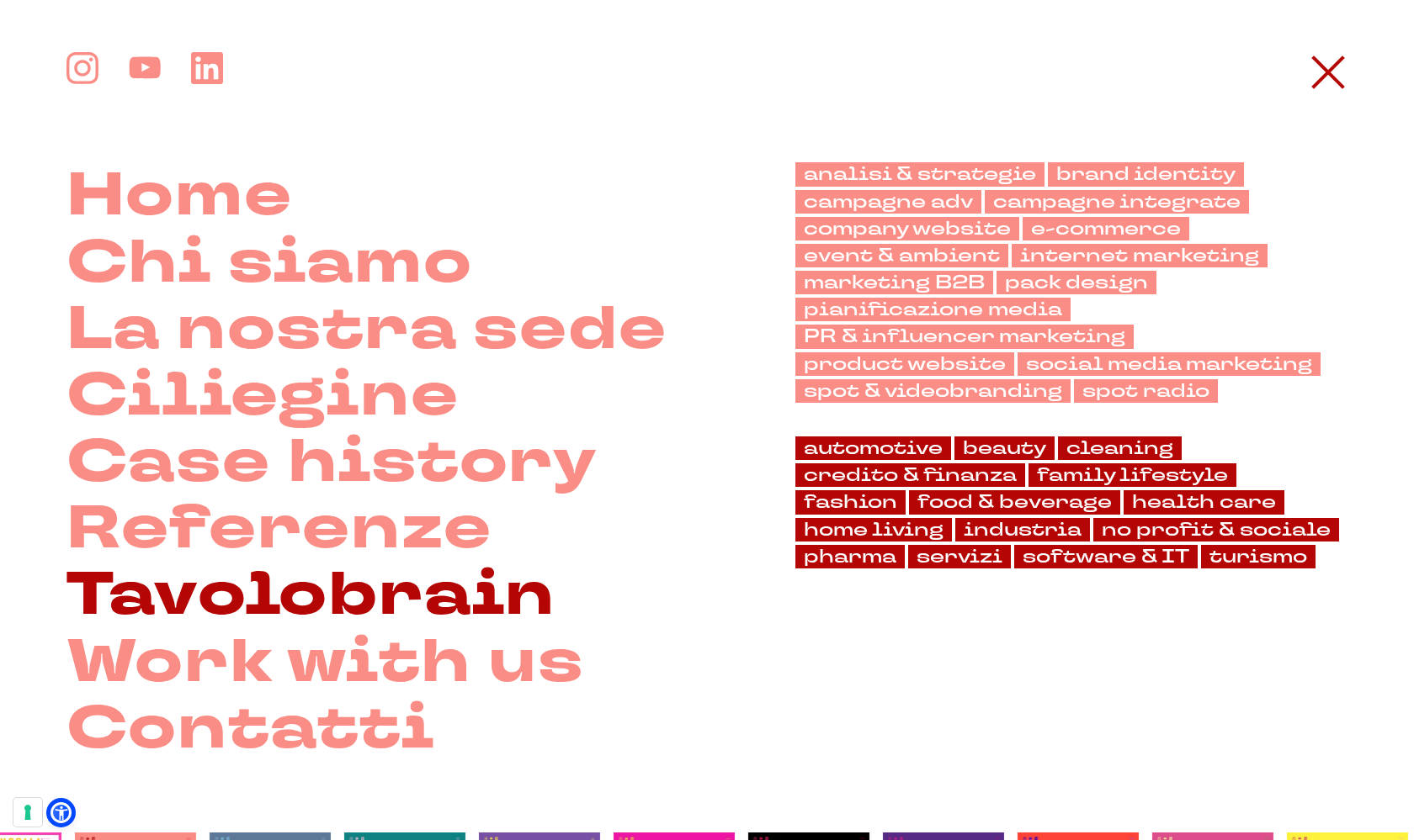
scroll to position [30, 0]
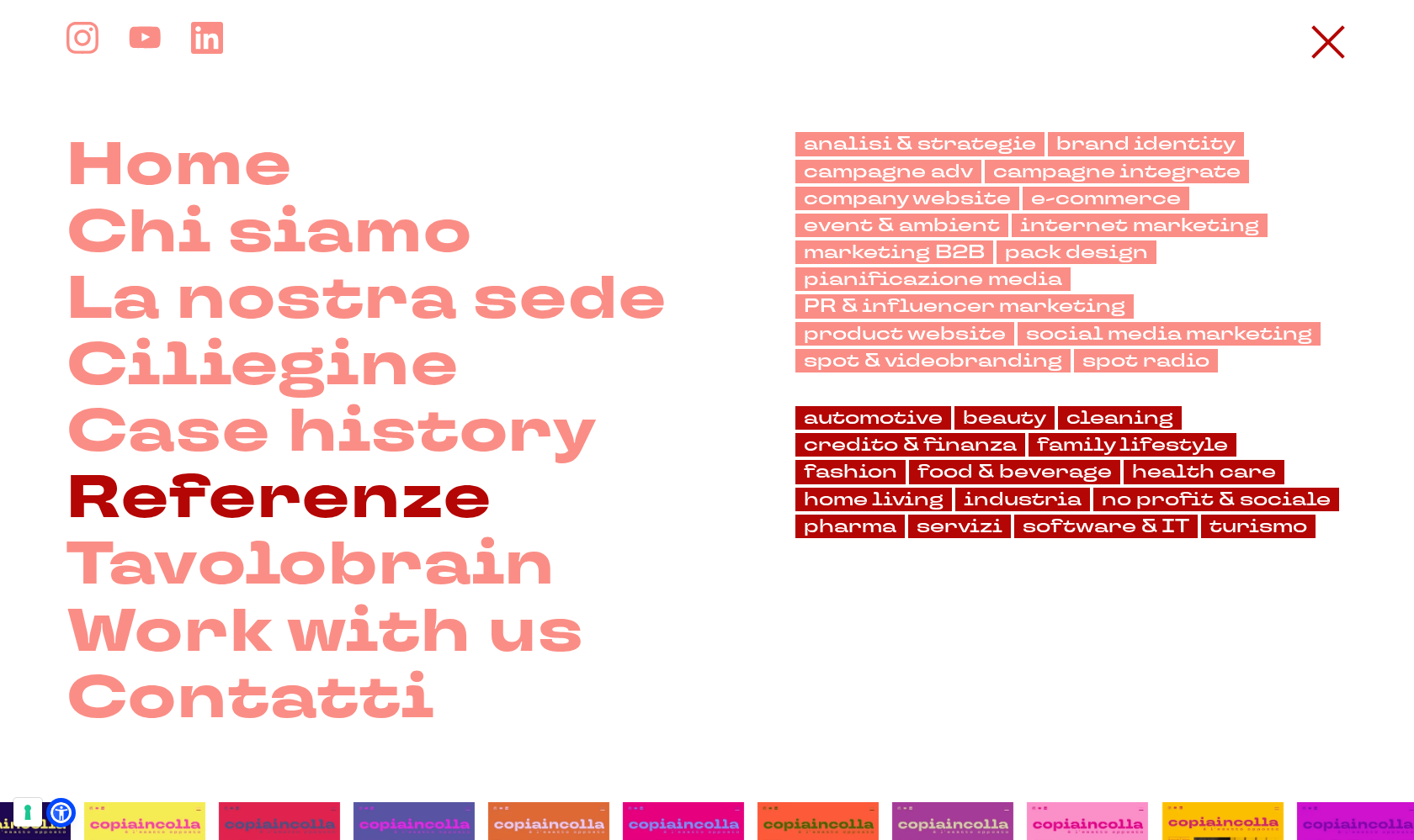
click at [315, 508] on link "Referenze" at bounding box center [279, 499] width 426 height 66
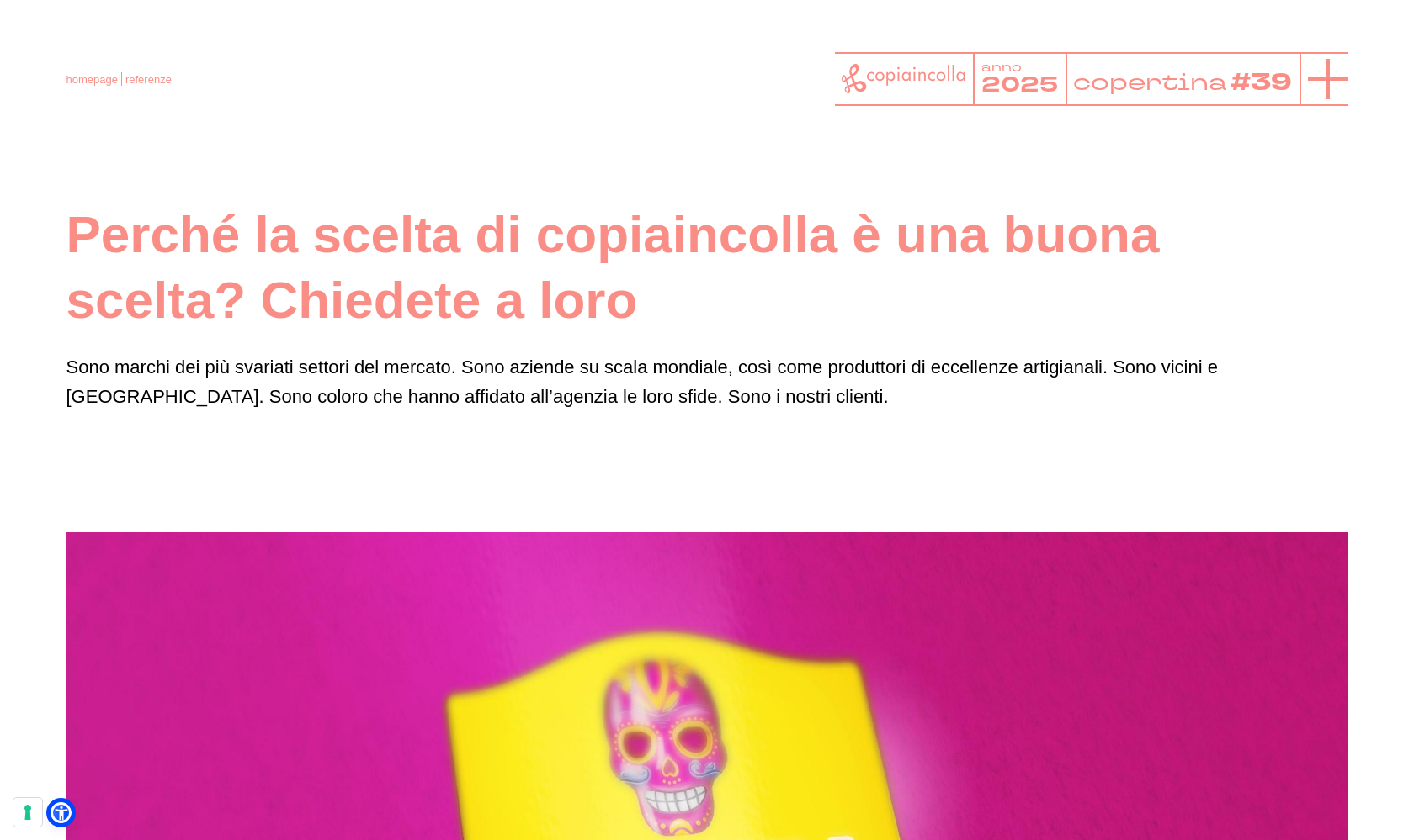
click at [1331, 65] on icon at bounding box center [1328, 80] width 41 height 41
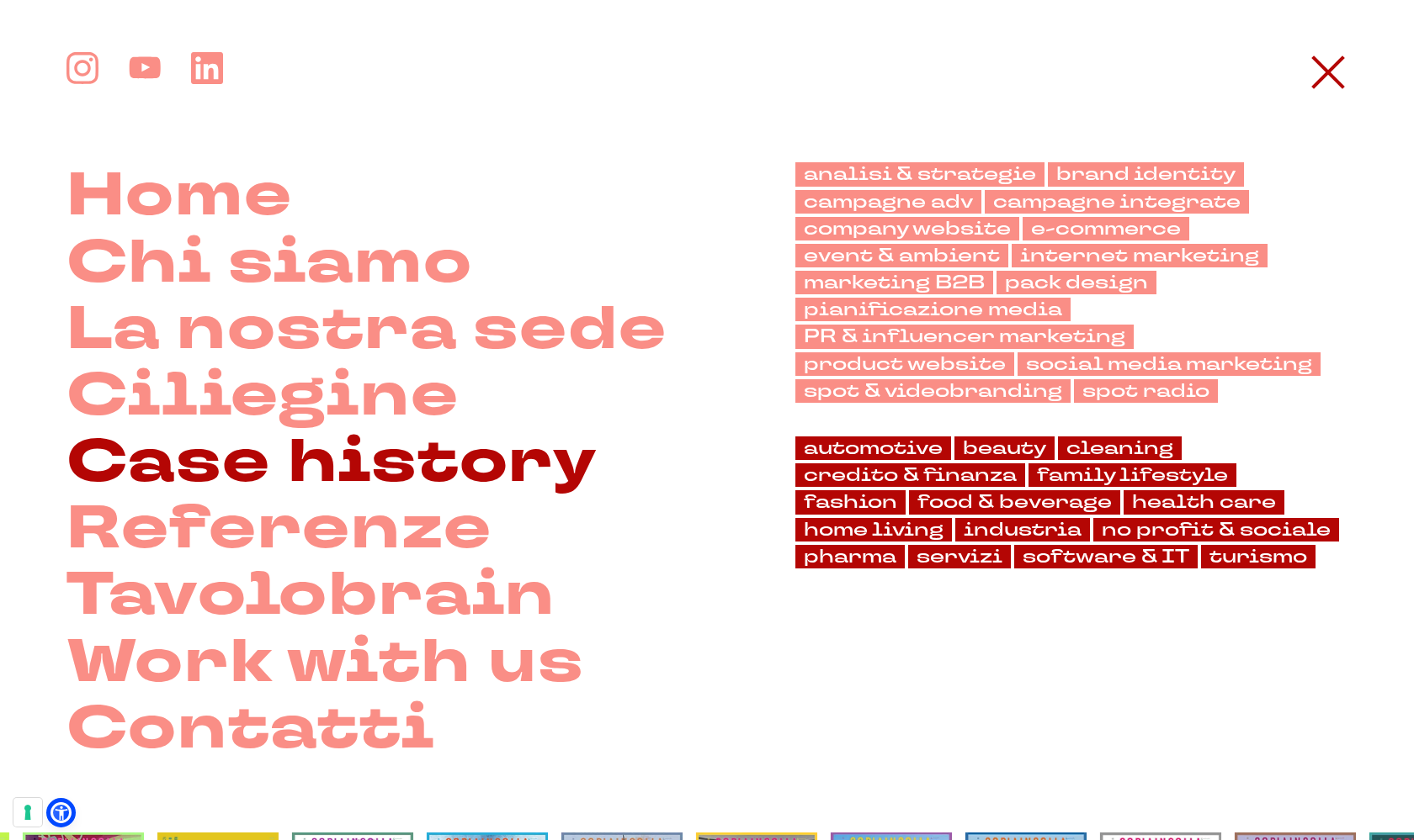
click at [270, 446] on link "Case history" at bounding box center [332, 462] width 532 height 66
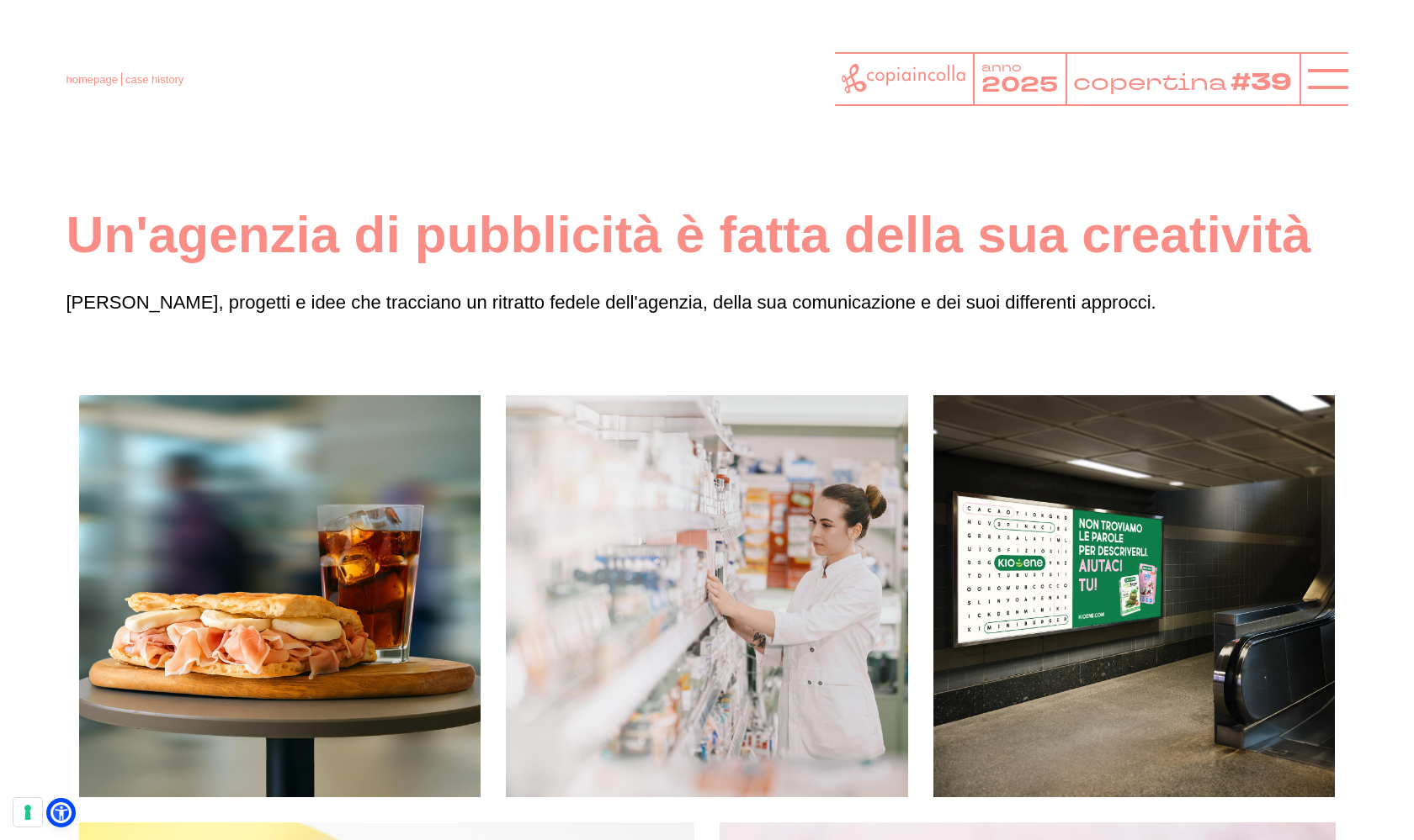
click at [902, 88] on icon at bounding box center [902, 79] width 124 height 29
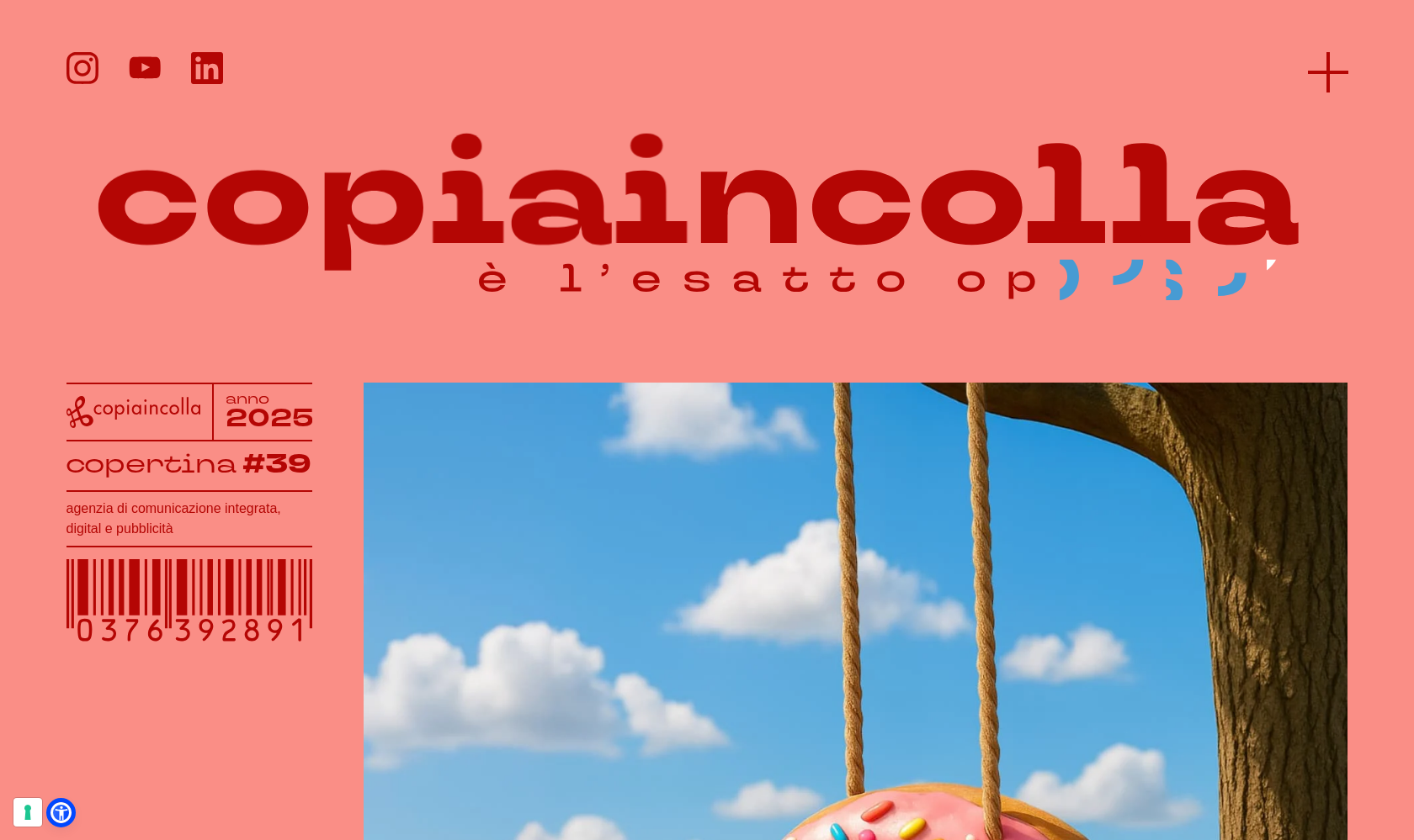
click at [1338, 83] on icon at bounding box center [1328, 73] width 41 height 41
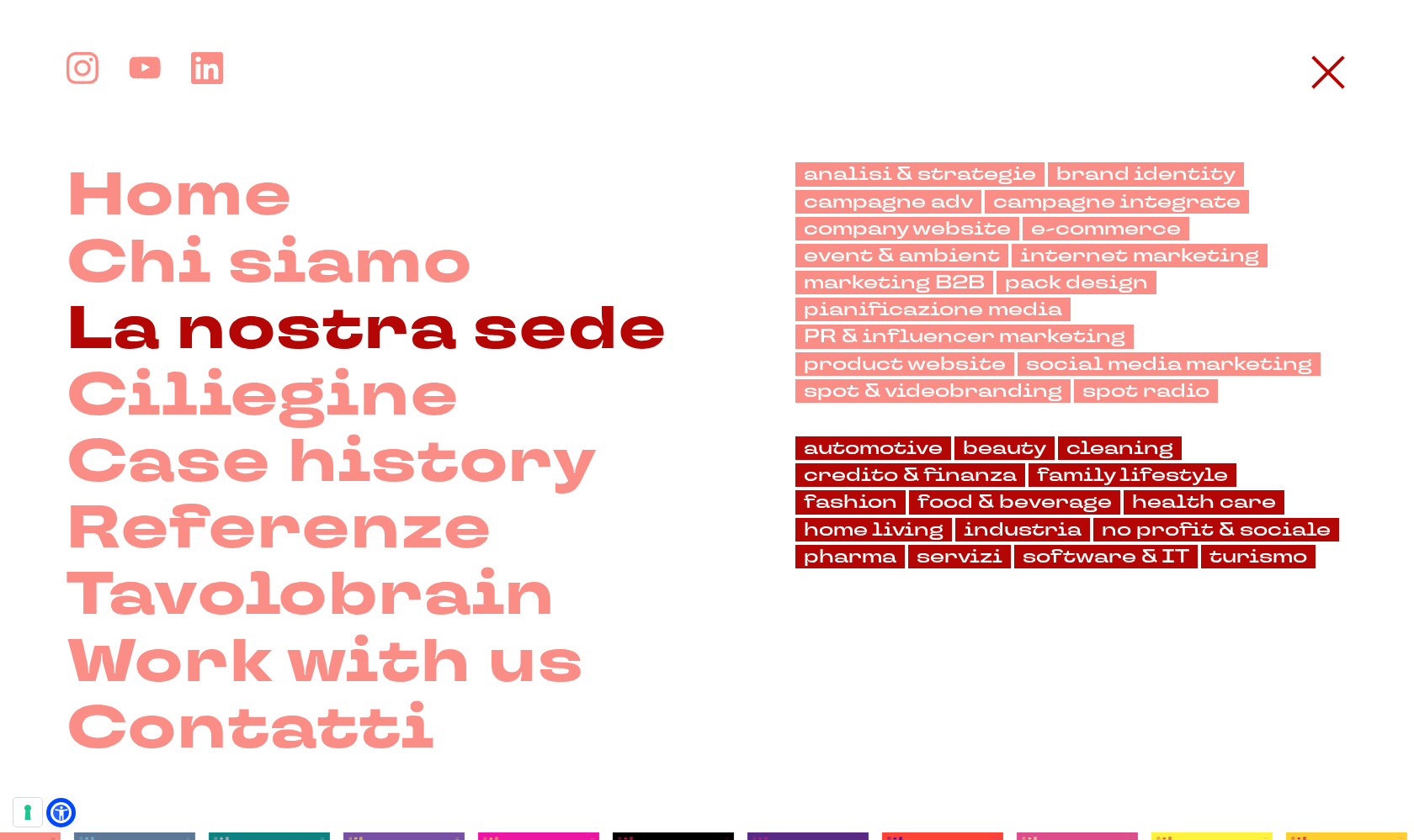
click at [262, 315] on link "La nostra sede" at bounding box center [367, 330] width 601 height 66
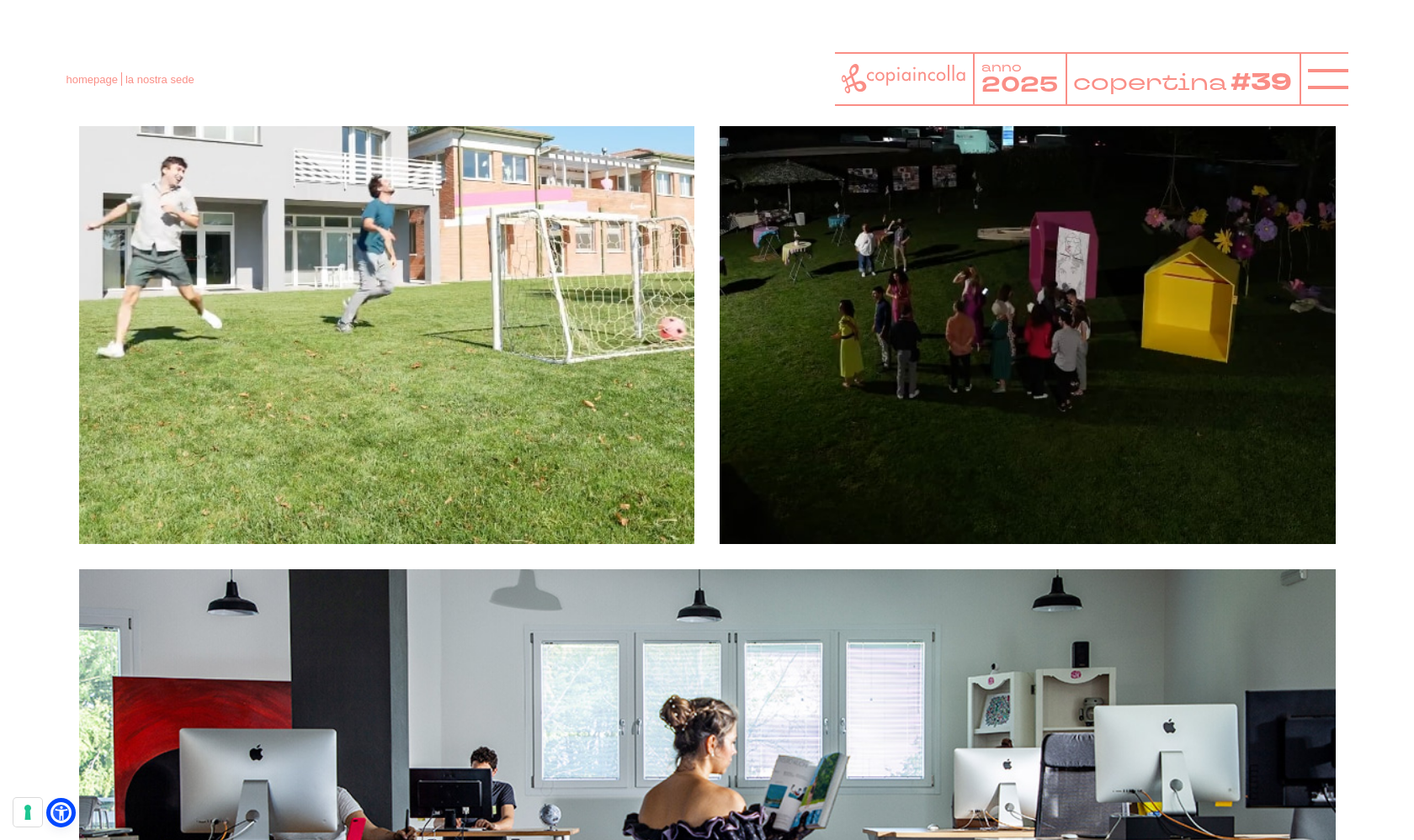
scroll to position [1868, 0]
click at [859, 66] on icon at bounding box center [902, 79] width 124 height 29
